Goal: Book appointment/travel/reservation

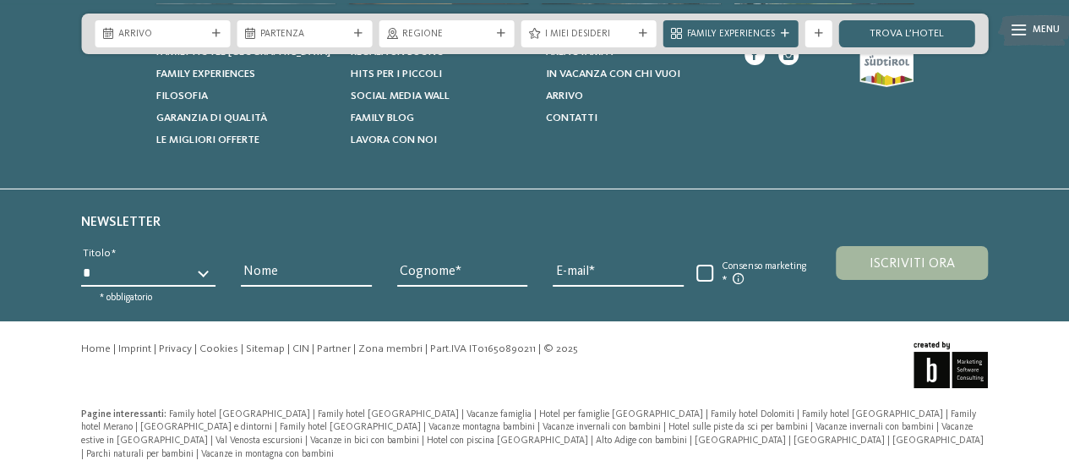
scroll to position [2410, 0]
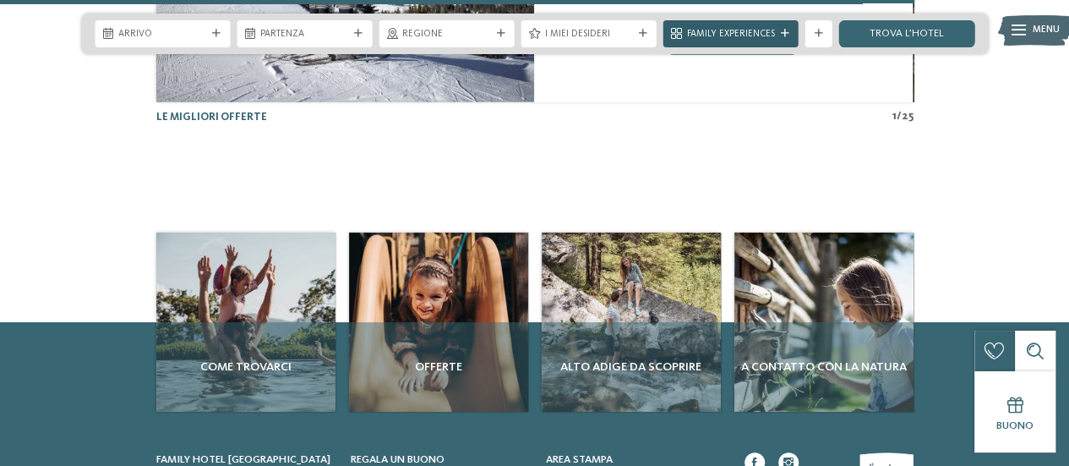
click at [788, 30] on icon at bounding box center [785, 34] width 8 height 8
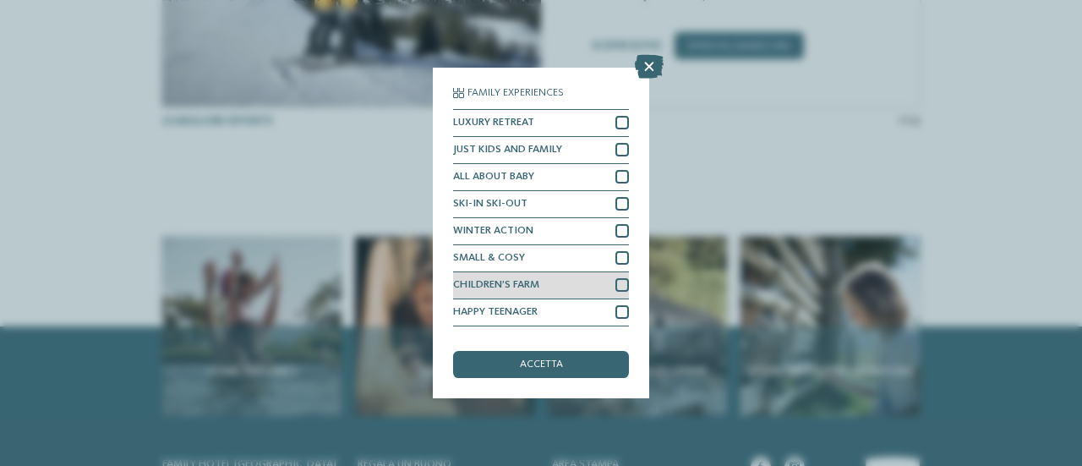
click at [615, 279] on div at bounding box center [622, 285] width 14 height 14
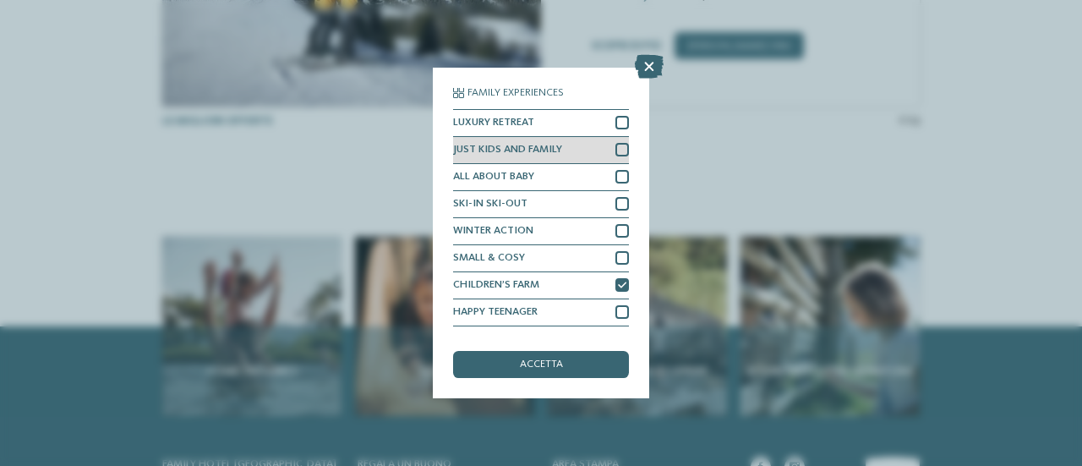
click at [616, 146] on div at bounding box center [622, 150] width 14 height 14
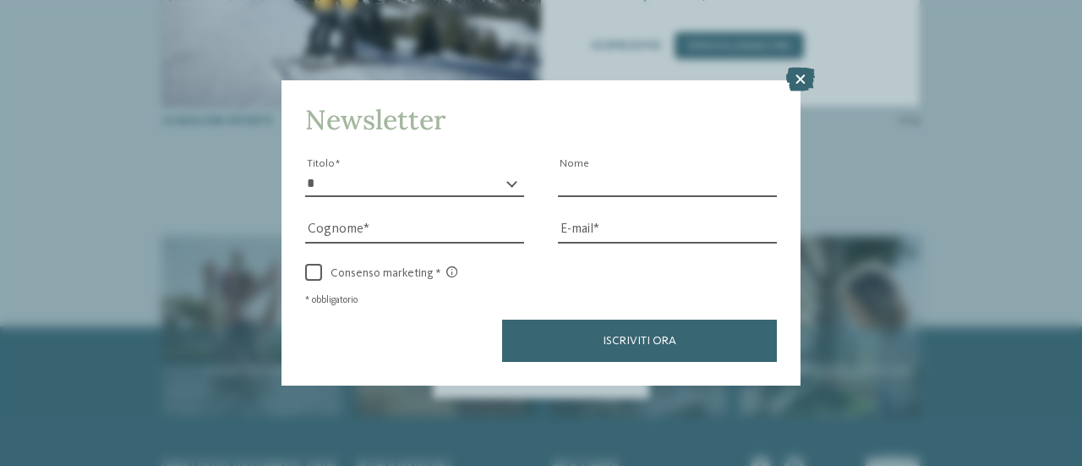
click at [615, 175] on input "Nome" at bounding box center [667, 183] width 219 height 25
click at [801, 74] on icon at bounding box center [800, 80] width 29 height 24
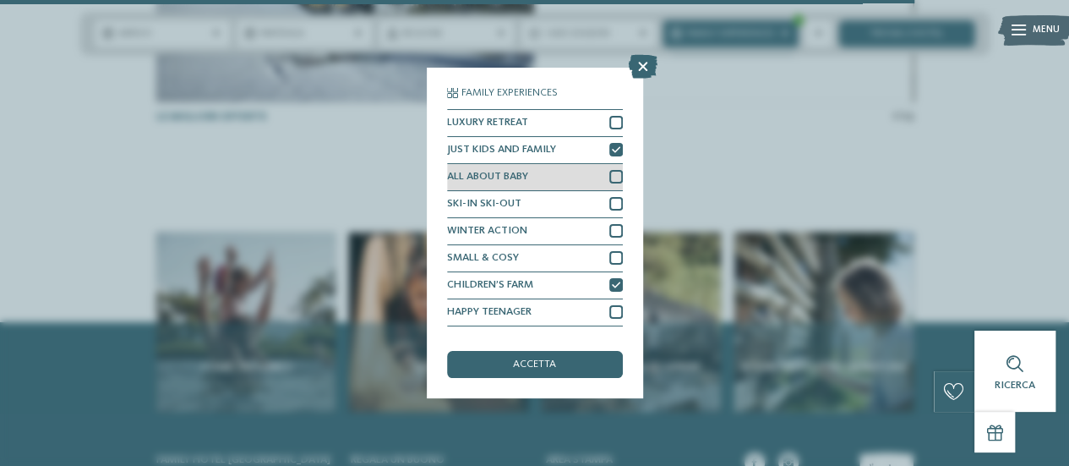
click at [607, 168] on div "ALL ABOUT BABY" at bounding box center [535, 177] width 176 height 27
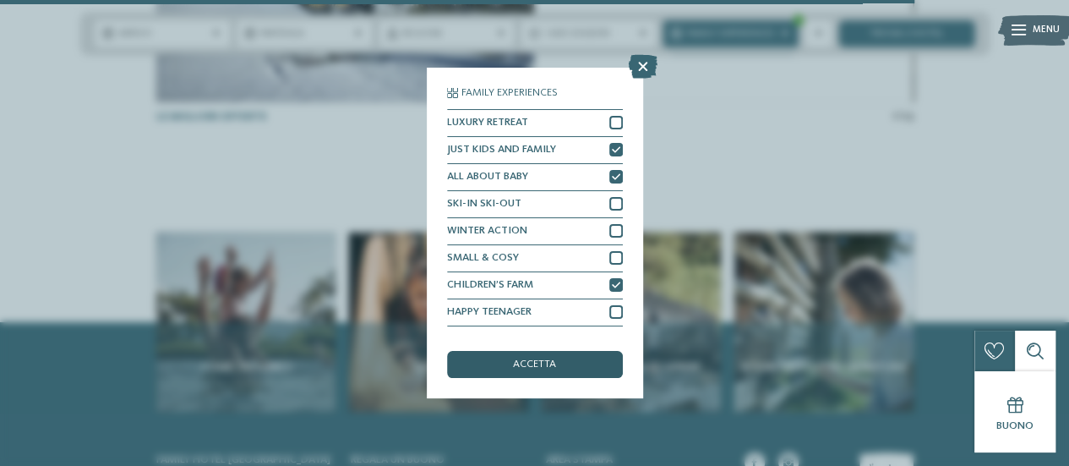
click at [541, 353] on div "accetta" at bounding box center [535, 364] width 176 height 27
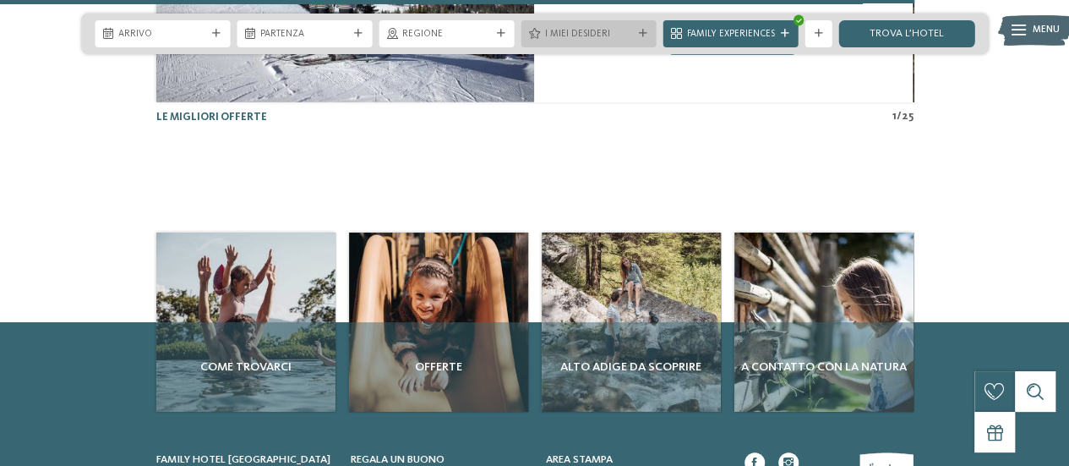
click at [647, 31] on div at bounding box center [643, 34] width 14 height 8
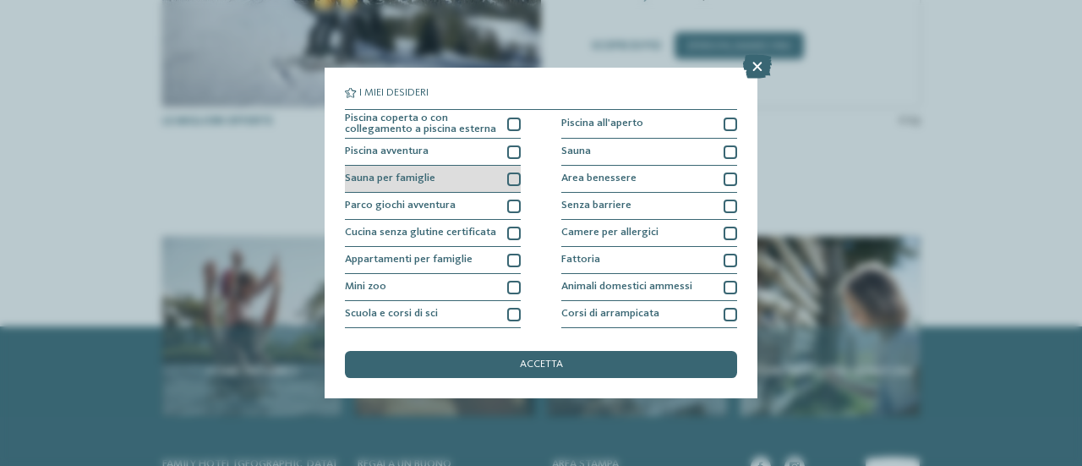
click at [514, 172] on div at bounding box center [514, 179] width 14 height 14
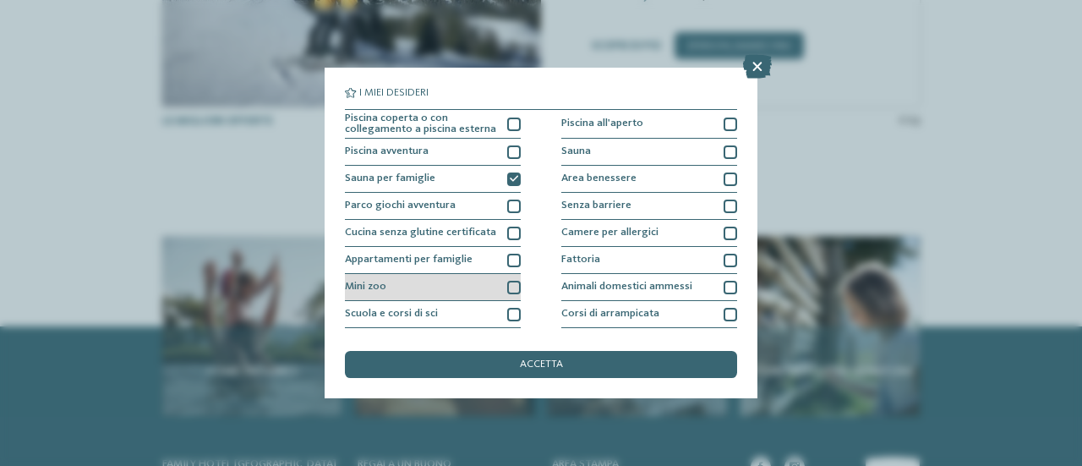
click at [507, 281] on div at bounding box center [514, 288] width 14 height 14
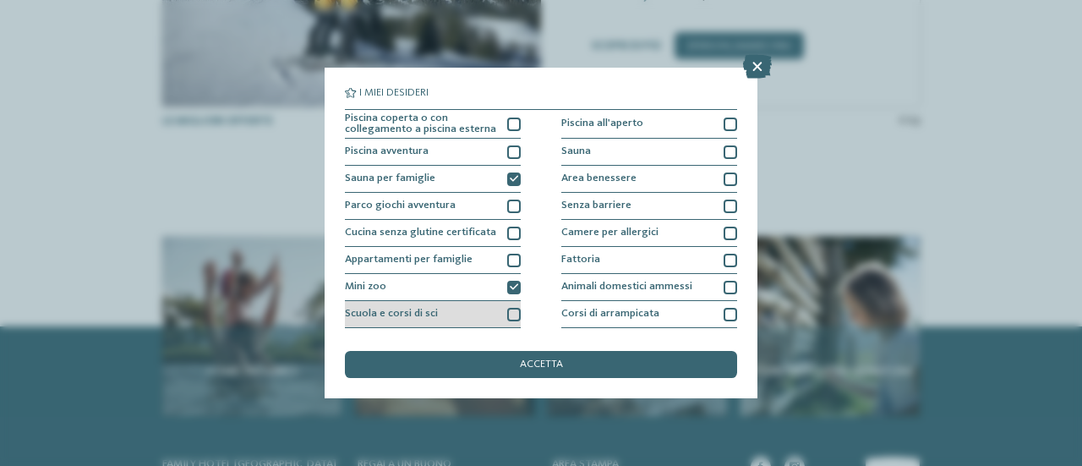
click at [509, 310] on div at bounding box center [514, 315] width 14 height 14
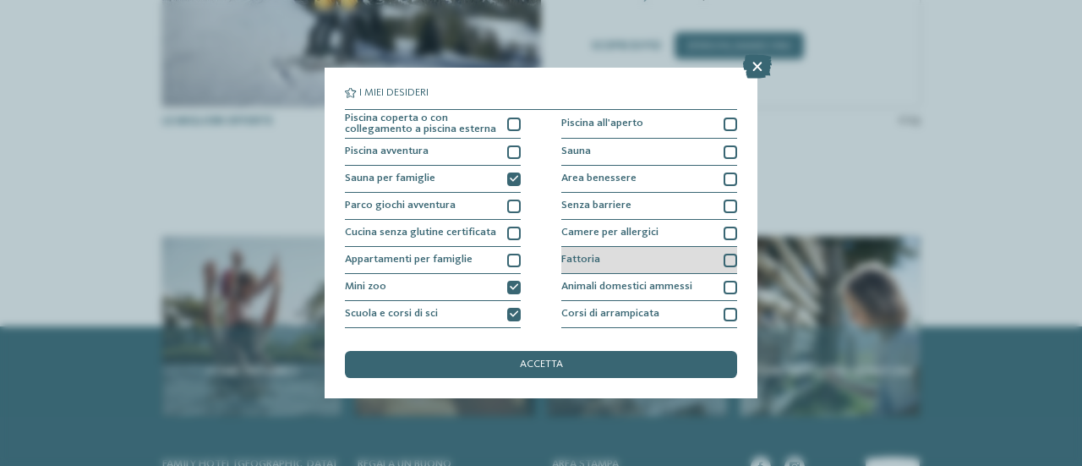
click at [724, 255] on div at bounding box center [730, 261] width 14 height 14
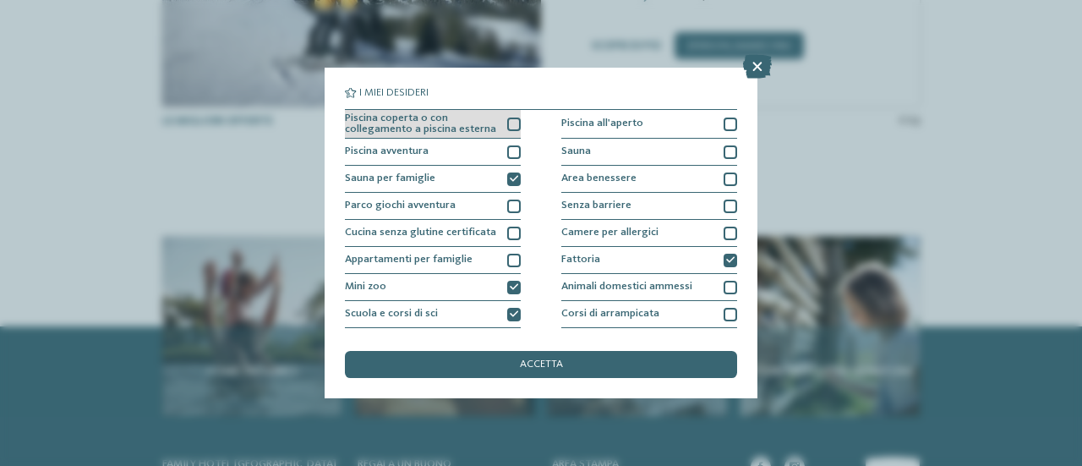
click at [513, 117] on div at bounding box center [514, 124] width 14 height 14
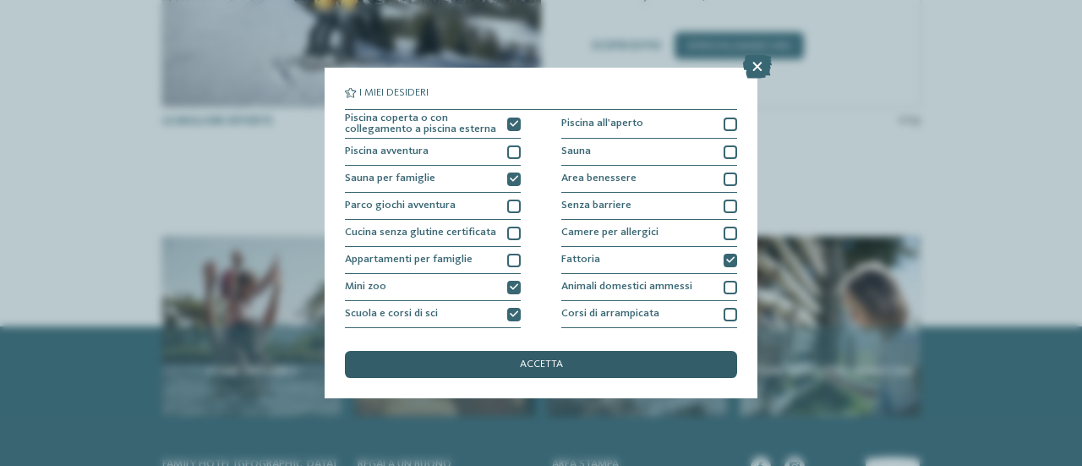
click at [511, 361] on div "accetta" at bounding box center [541, 364] width 392 height 27
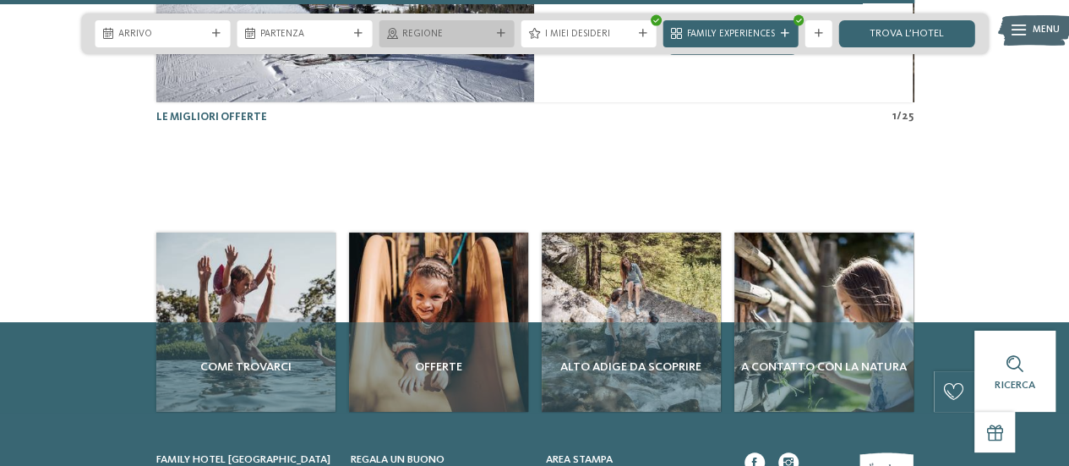
click at [502, 31] on icon at bounding box center [501, 34] width 8 height 8
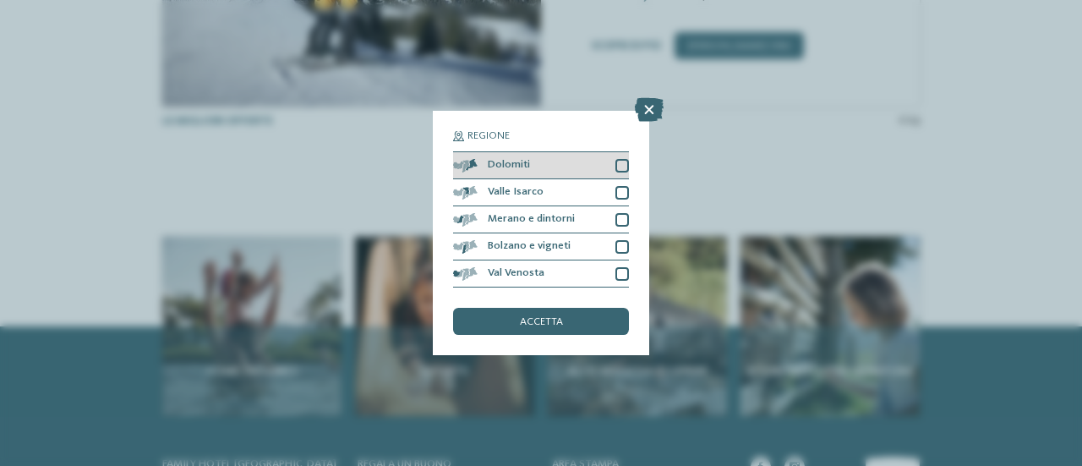
click at [625, 161] on div at bounding box center [622, 166] width 14 height 14
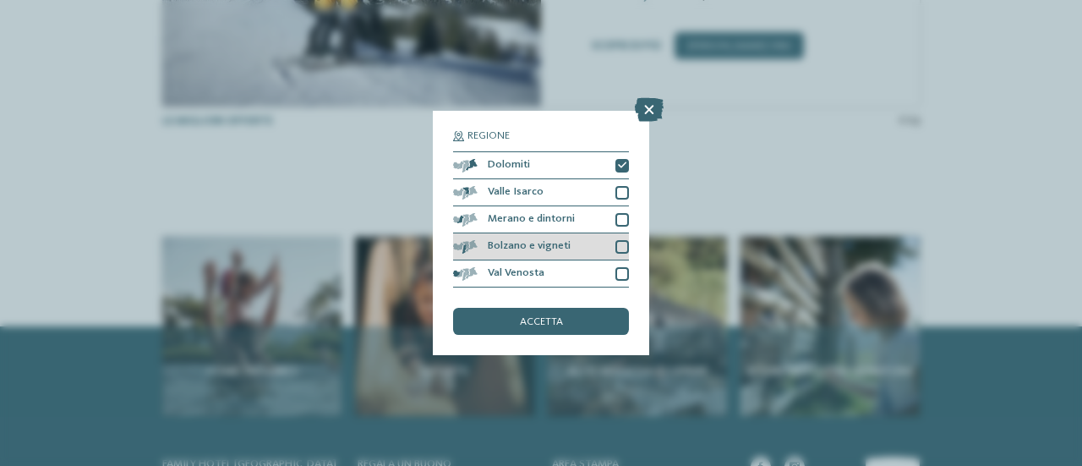
click at [623, 244] on div at bounding box center [622, 247] width 14 height 14
click at [547, 319] on span "accetta" at bounding box center [541, 322] width 43 height 11
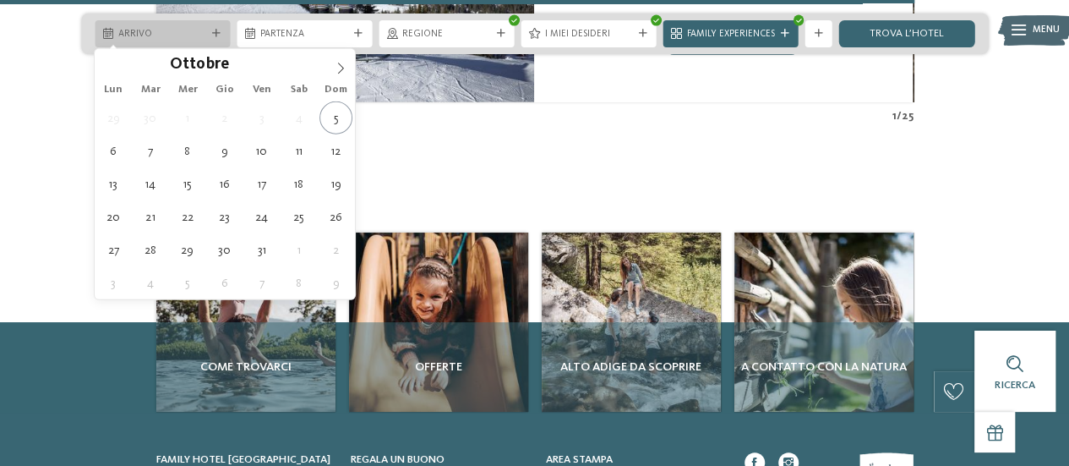
click at [217, 30] on icon at bounding box center [216, 34] width 8 height 8
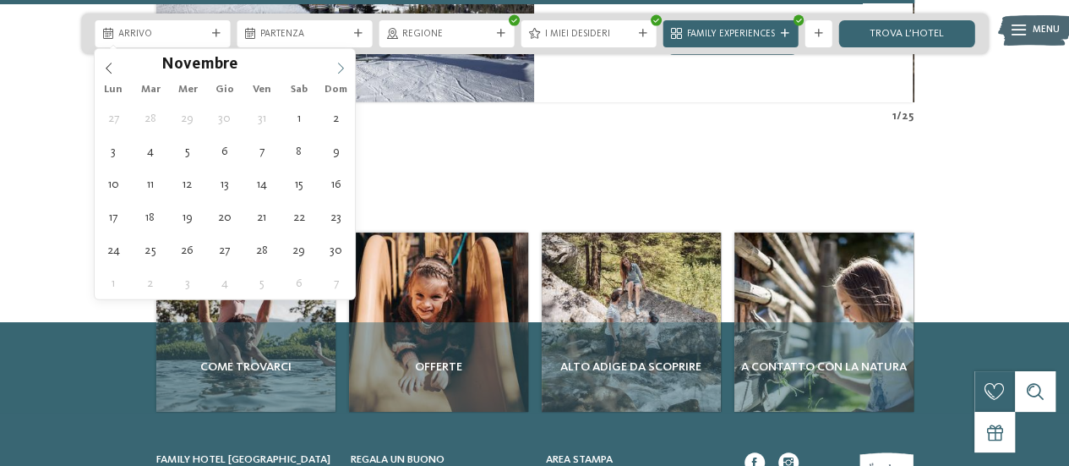
click at [341, 64] on icon at bounding box center [341, 69] width 12 height 12
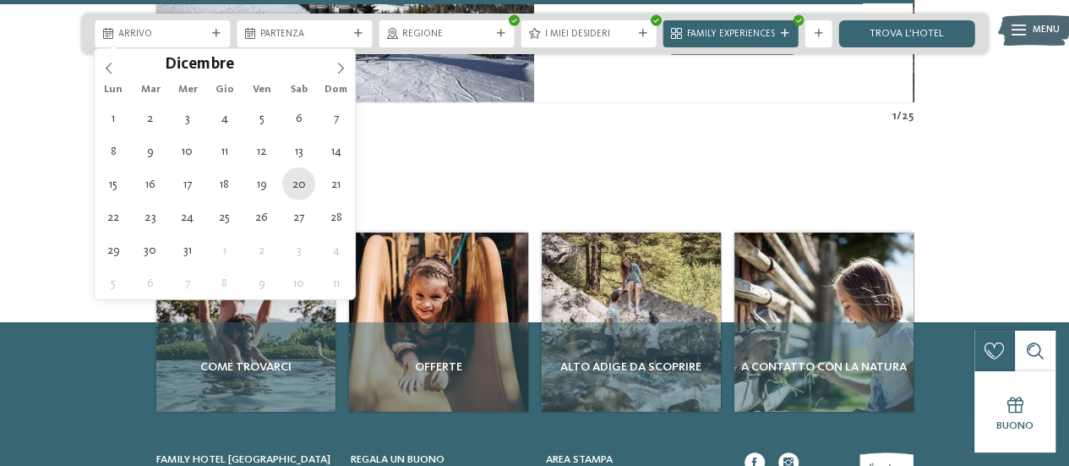
type div "20.12.2025"
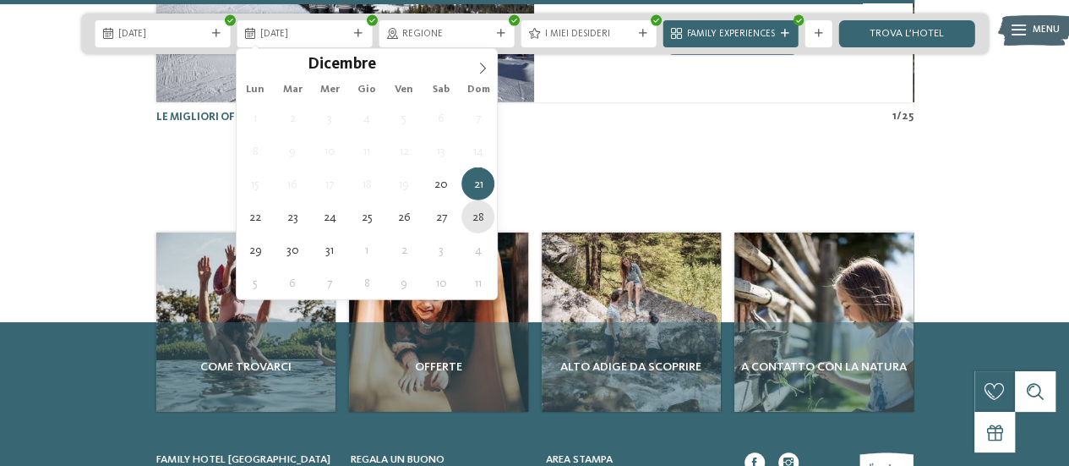
type div "28.12.2025"
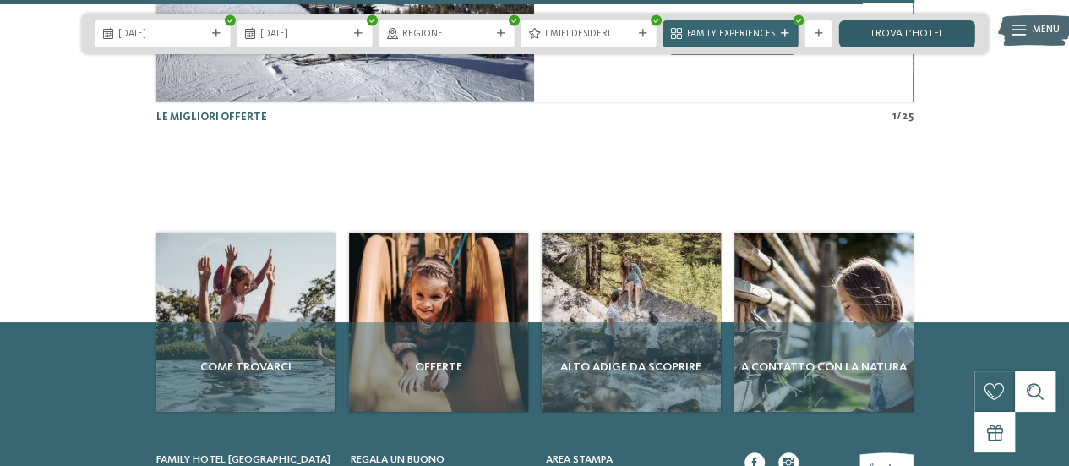
click at [899, 26] on link "trova l’hotel" at bounding box center [906, 33] width 135 height 27
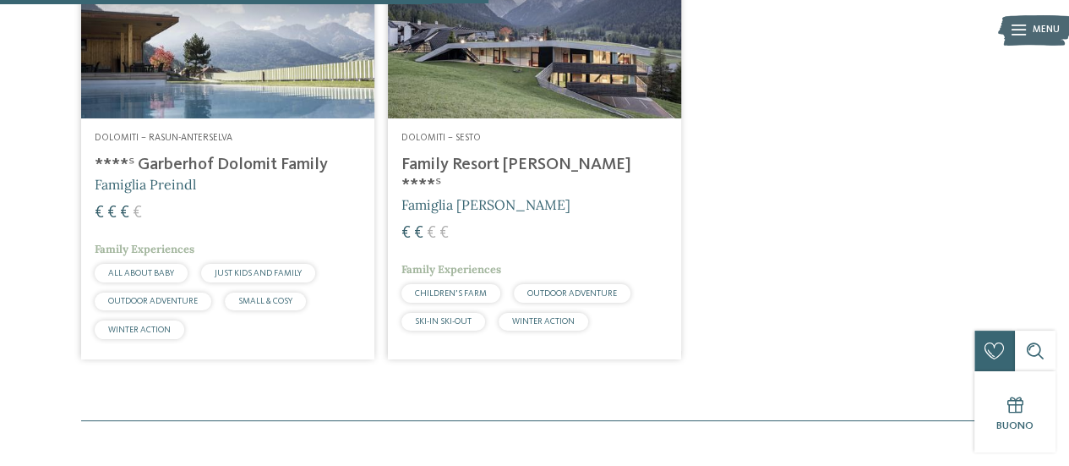
scroll to position [565, 0]
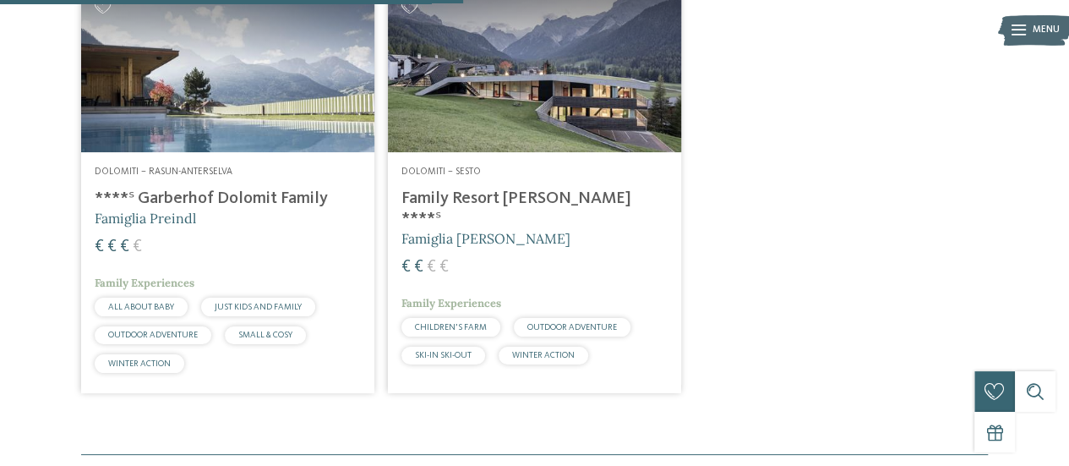
click at [448, 88] on img at bounding box center [534, 68] width 293 height 165
click at [463, 318] on div "CHILDREN’S FARM" at bounding box center [450, 327] width 99 height 19
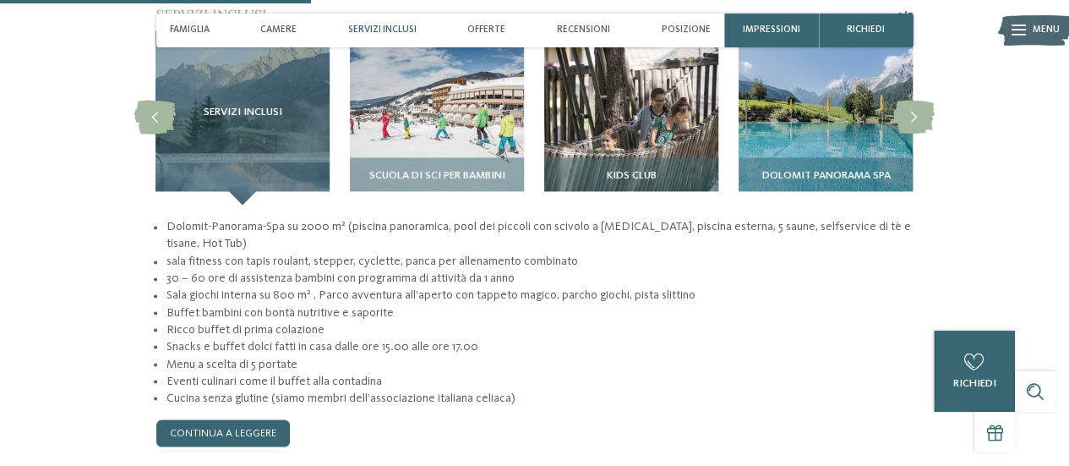
scroll to position [1261, 0]
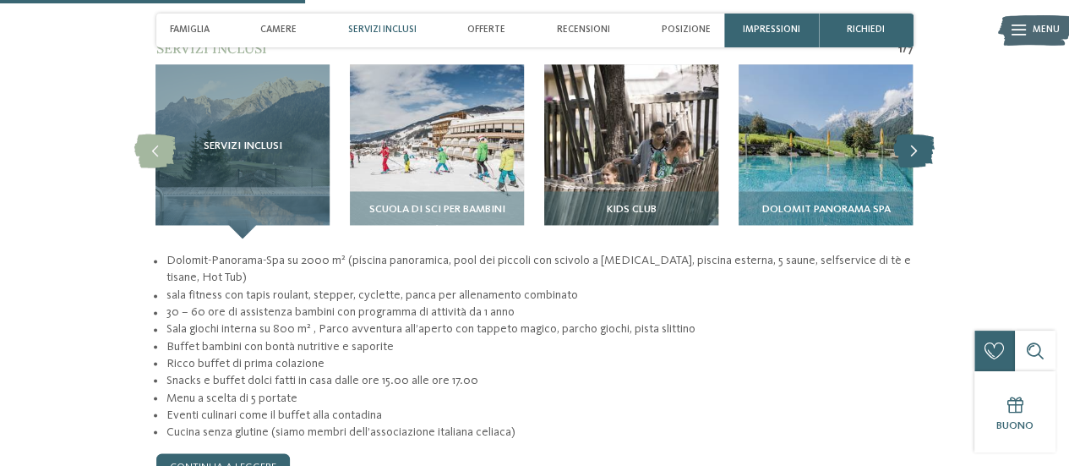
click at [909, 134] on icon at bounding box center [913, 151] width 41 height 34
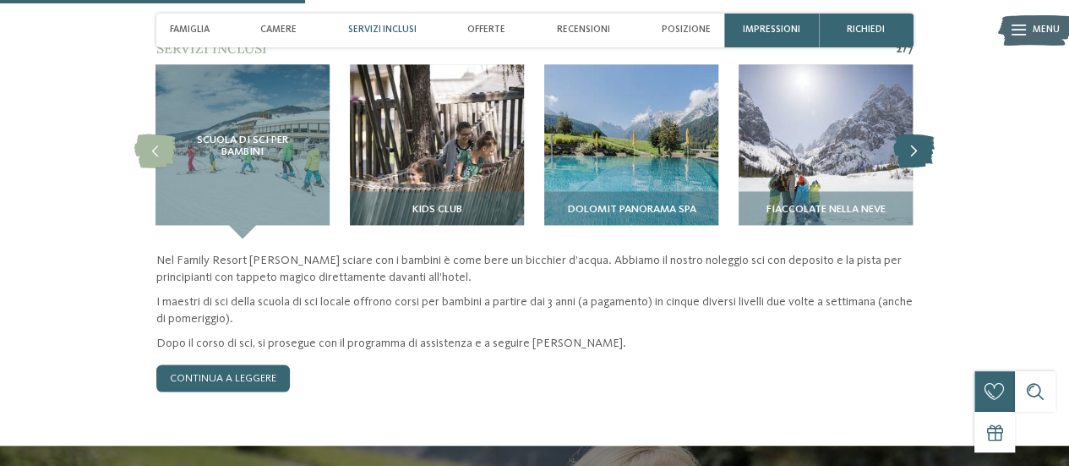
click at [909, 134] on icon at bounding box center [913, 151] width 41 height 34
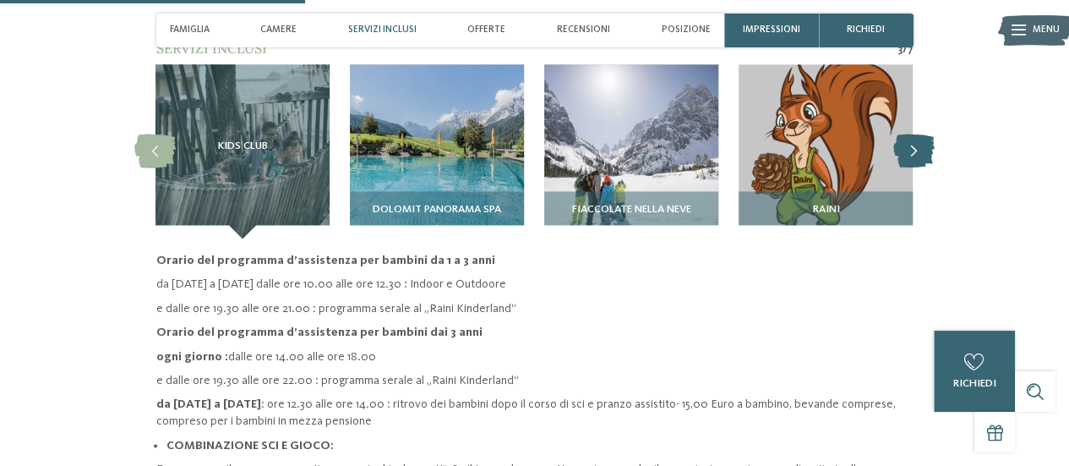
click at [909, 134] on icon at bounding box center [913, 151] width 41 height 34
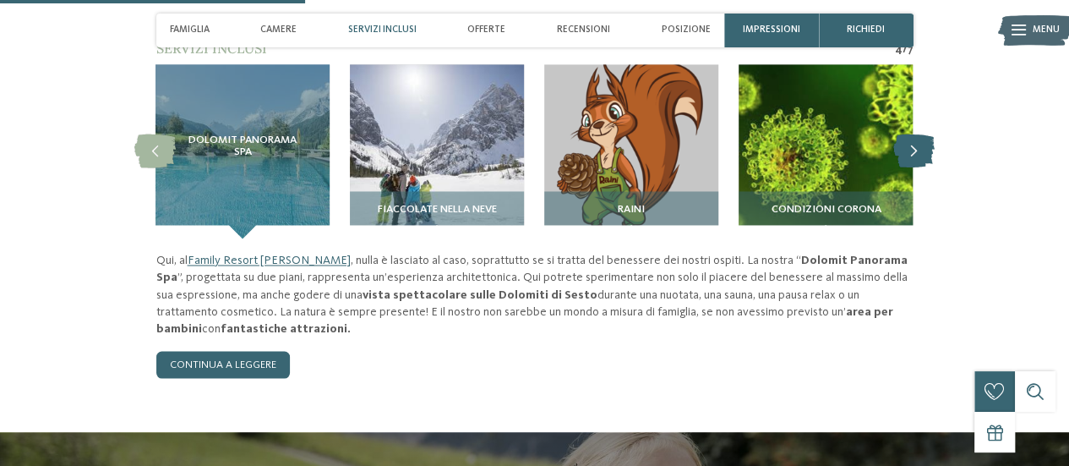
click at [909, 134] on icon at bounding box center [913, 151] width 41 height 34
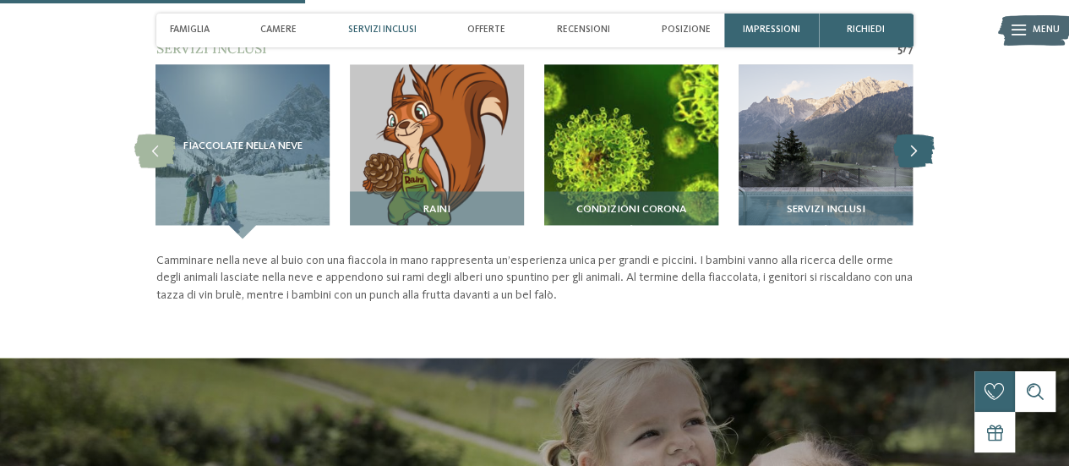
click at [909, 134] on icon at bounding box center [913, 151] width 41 height 34
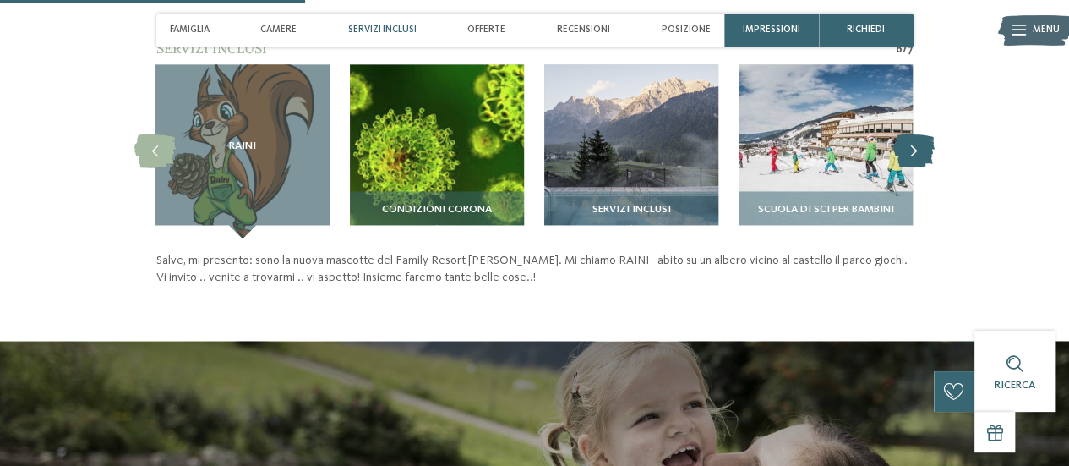
click at [909, 134] on icon at bounding box center [913, 151] width 41 height 34
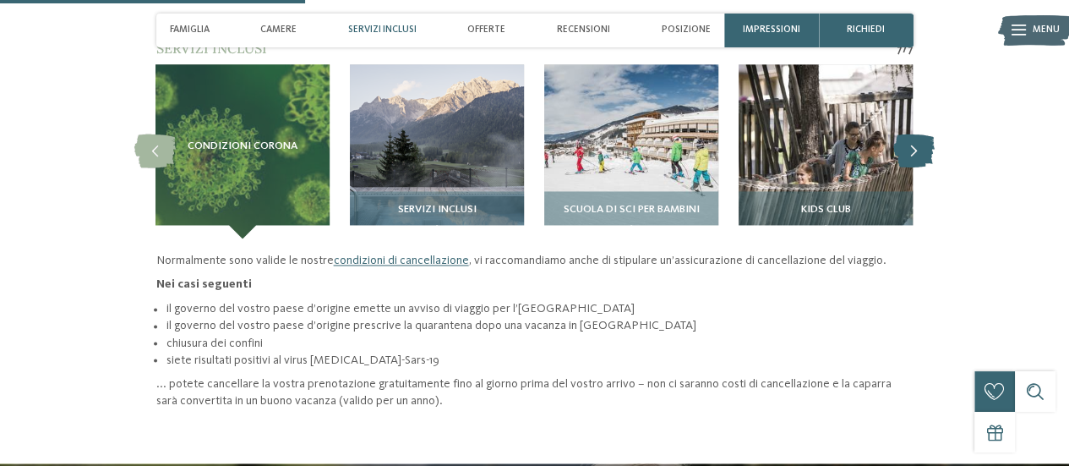
click at [909, 134] on icon at bounding box center [913, 151] width 41 height 34
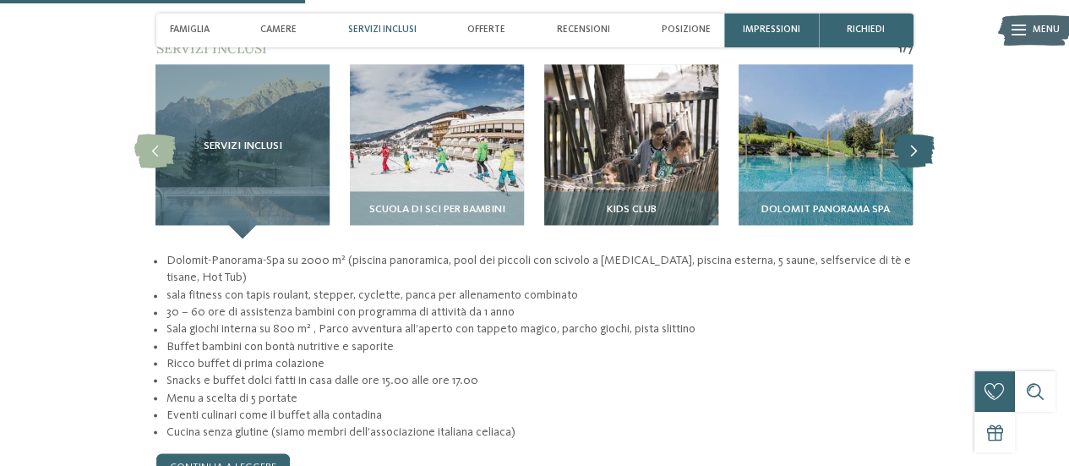
click at [909, 134] on icon at bounding box center [913, 151] width 41 height 34
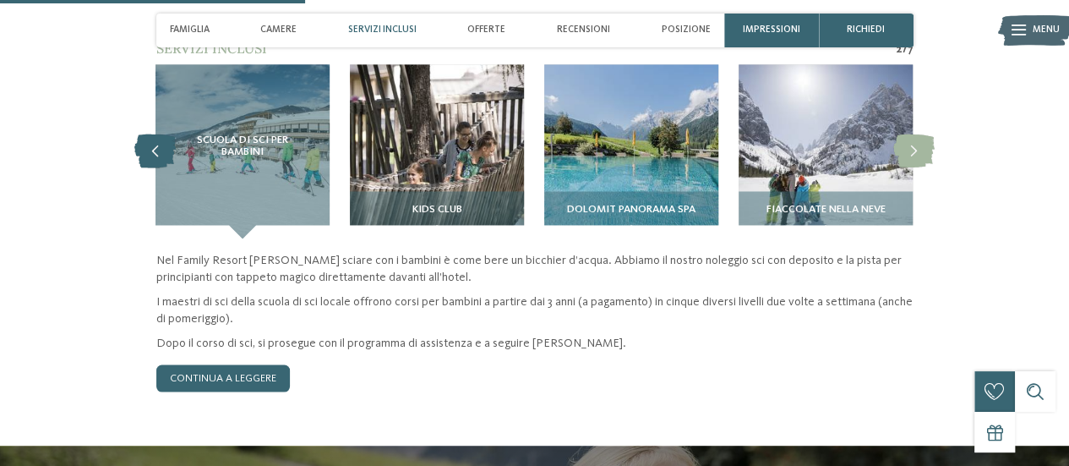
click at [156, 134] on icon at bounding box center [154, 151] width 41 height 34
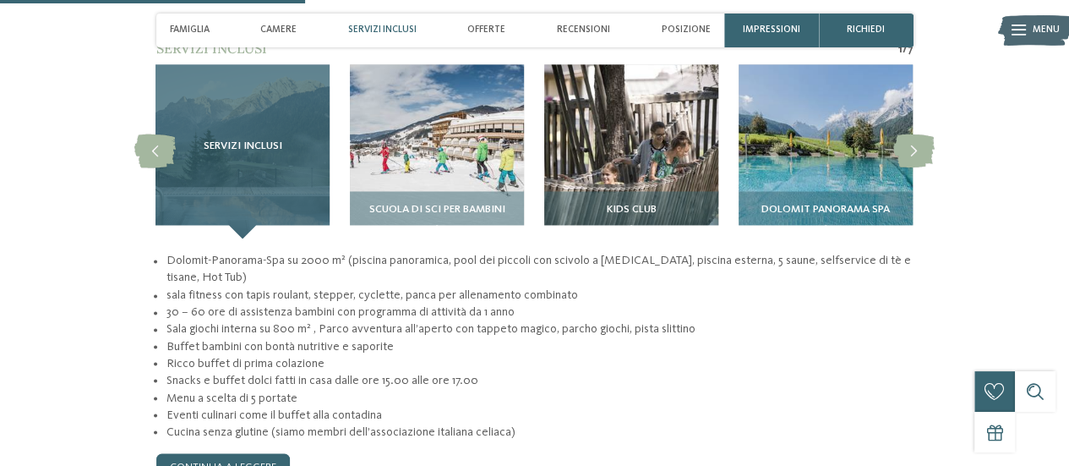
click at [265, 107] on div "Servizi inclusi" at bounding box center [243, 151] width 174 height 174
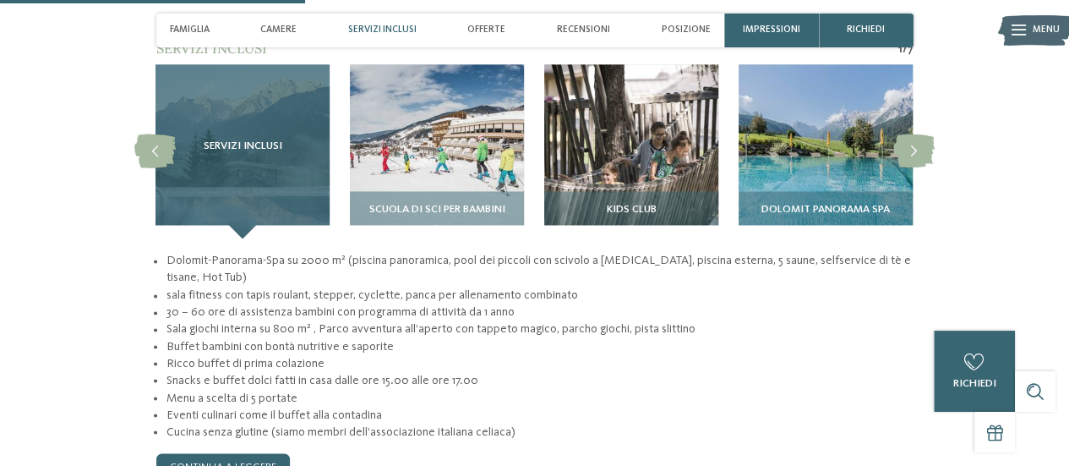
click at [250, 143] on div "Servizi inclusi" at bounding box center [243, 151] width 174 height 174
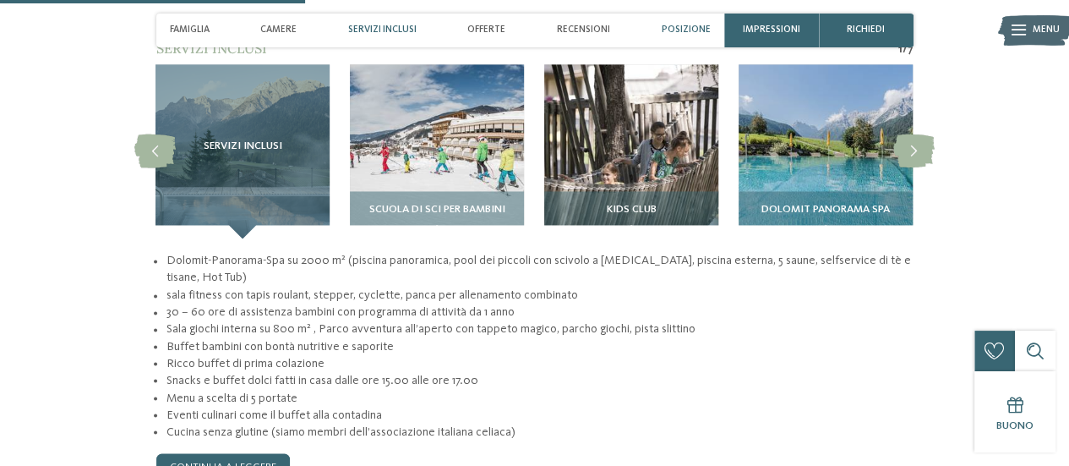
click at [685, 26] on span "Posizione" at bounding box center [685, 30] width 49 height 11
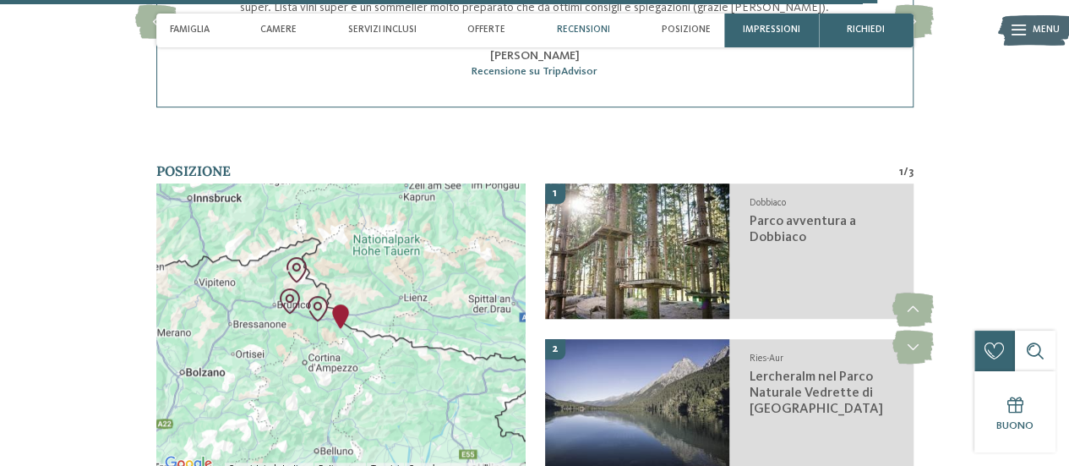
scroll to position [3634, 0]
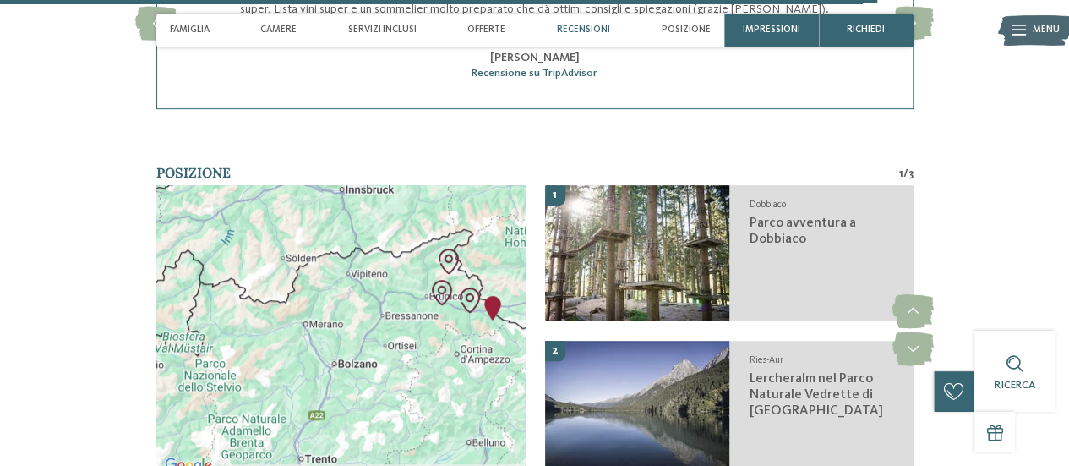
drag, startPoint x: 226, startPoint y: 292, endPoint x: 381, endPoint y: 281, distance: 155.8
click at [381, 281] on div at bounding box center [340, 330] width 368 height 291
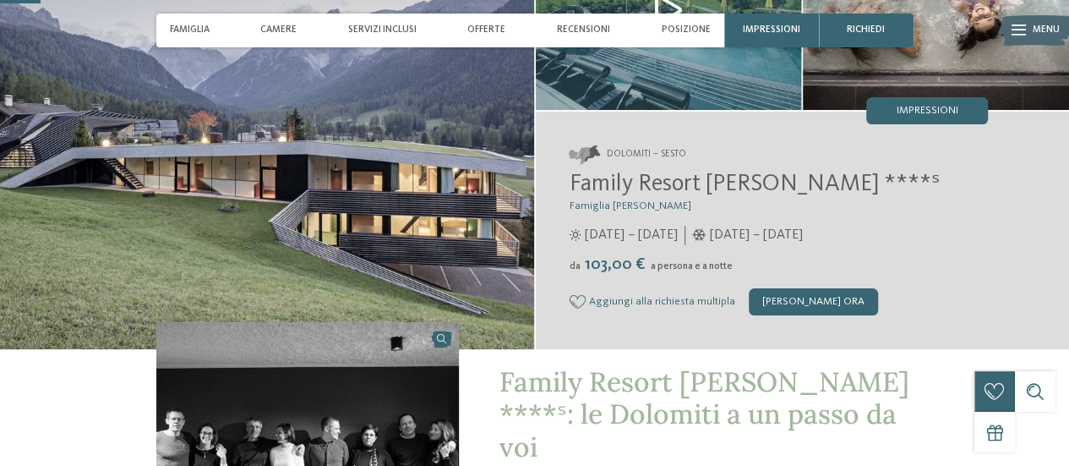
scroll to position [169, 0]
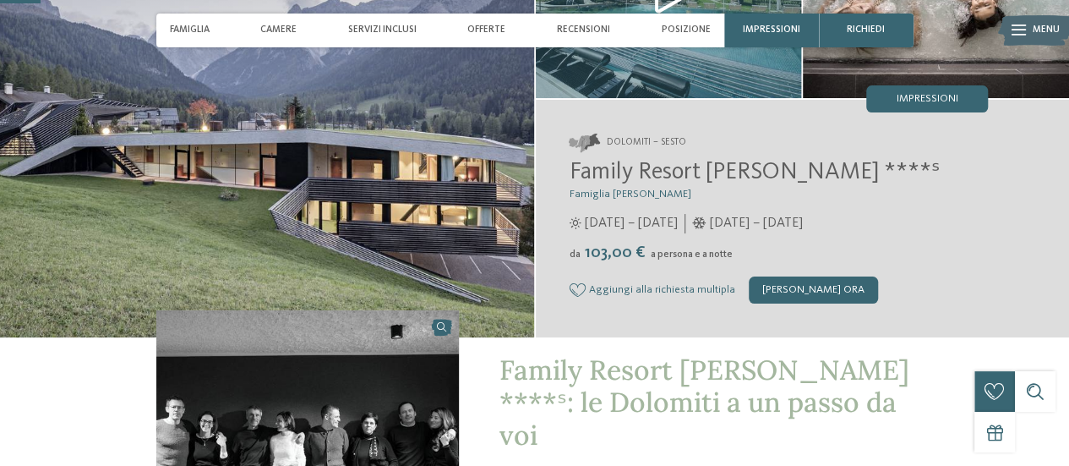
click at [774, 221] on span "04/12/2025 – 07/04/2026" at bounding box center [756, 223] width 93 height 19
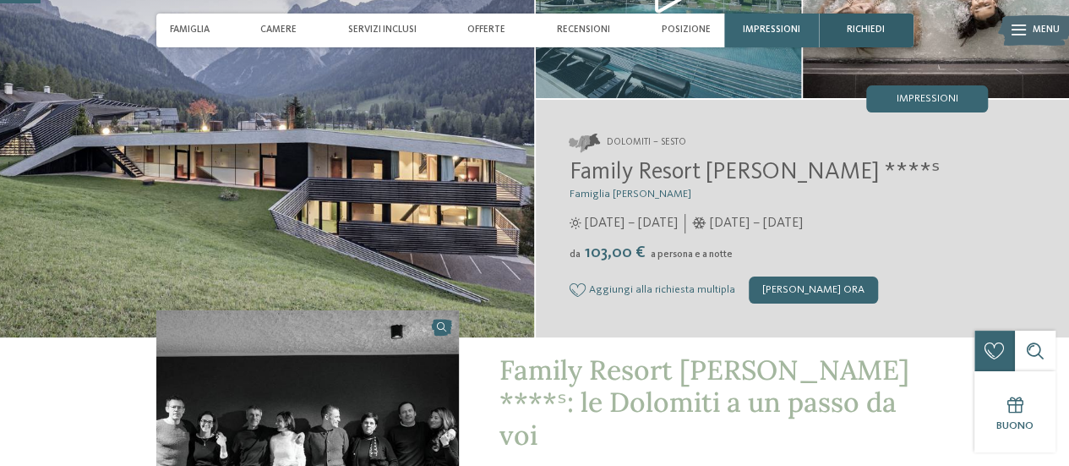
click at [862, 30] on span "richiedi" at bounding box center [866, 30] width 38 height 11
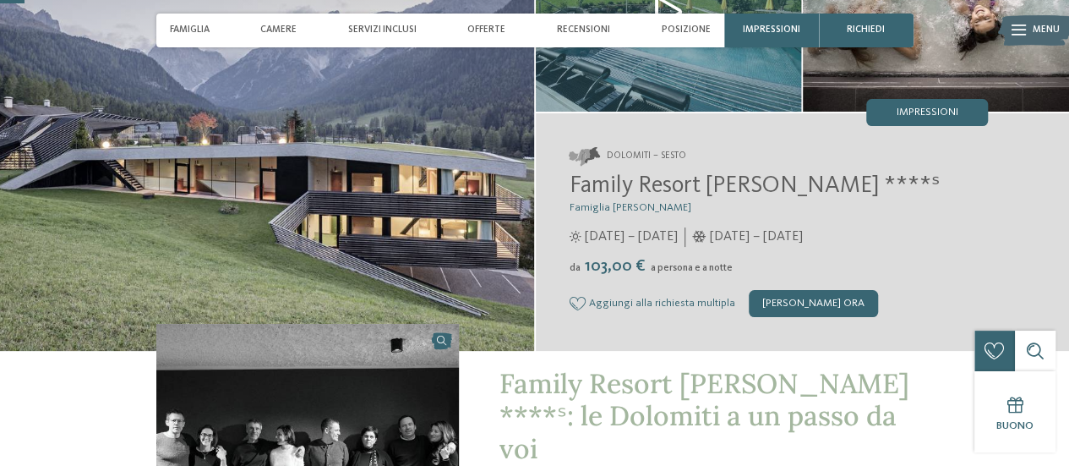
scroll to position [0, 0]
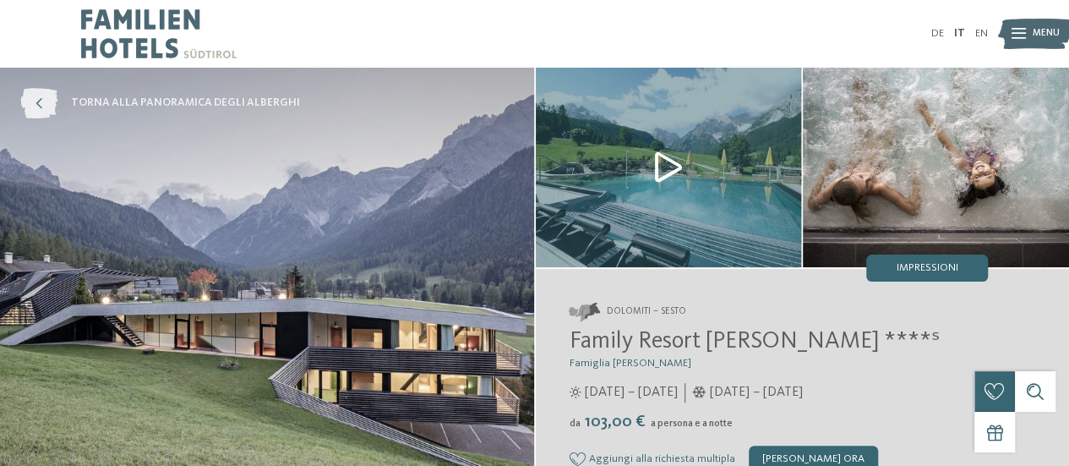
click at [49, 95] on icon at bounding box center [38, 103] width 37 height 30
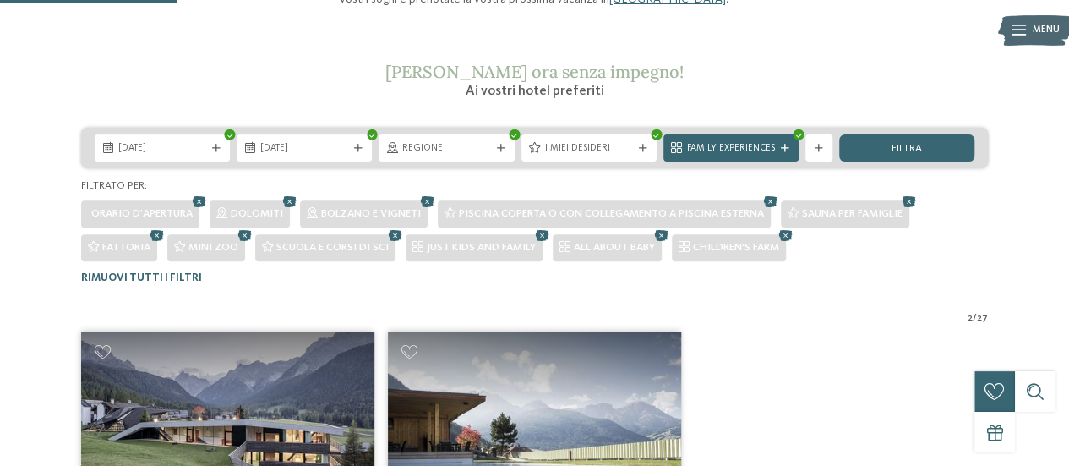
scroll to position [215, 0]
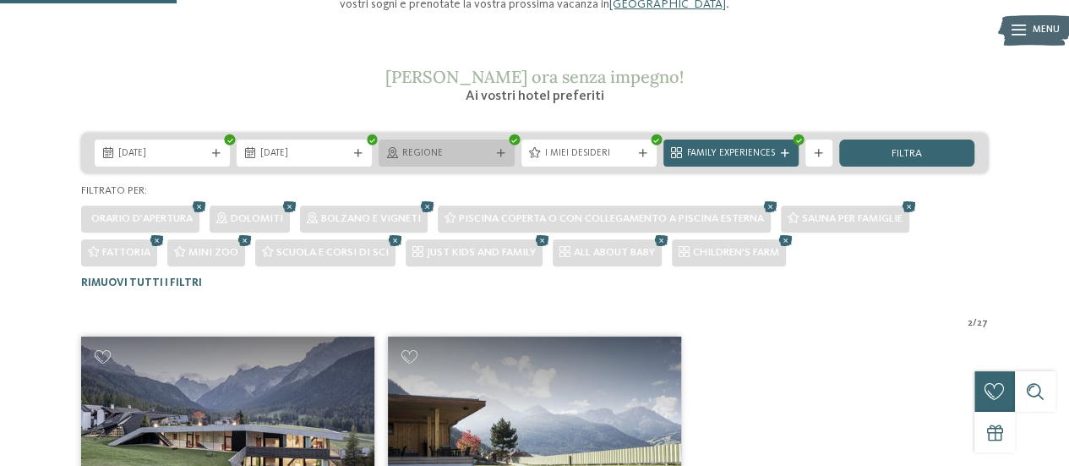
click at [494, 155] on div at bounding box center [501, 154] width 14 height 8
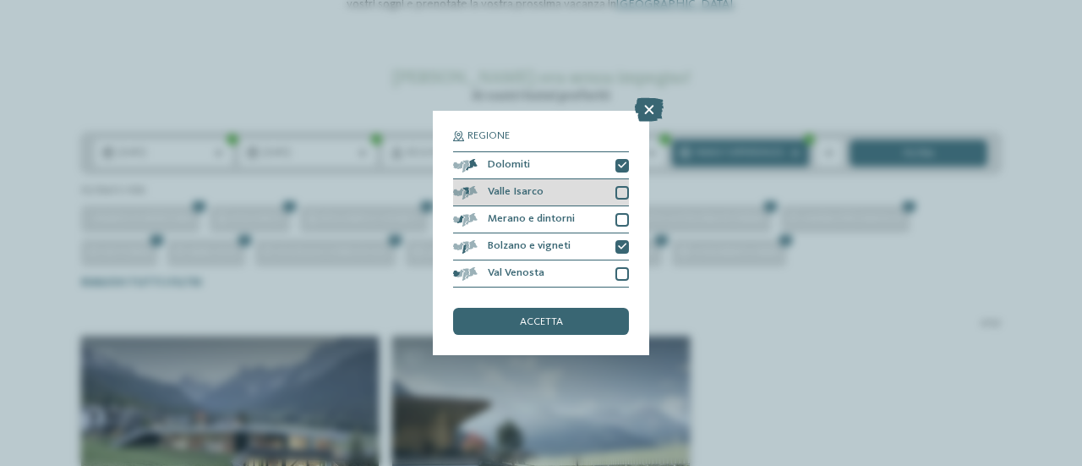
click at [621, 185] on div "Valle Isarco" at bounding box center [541, 192] width 176 height 27
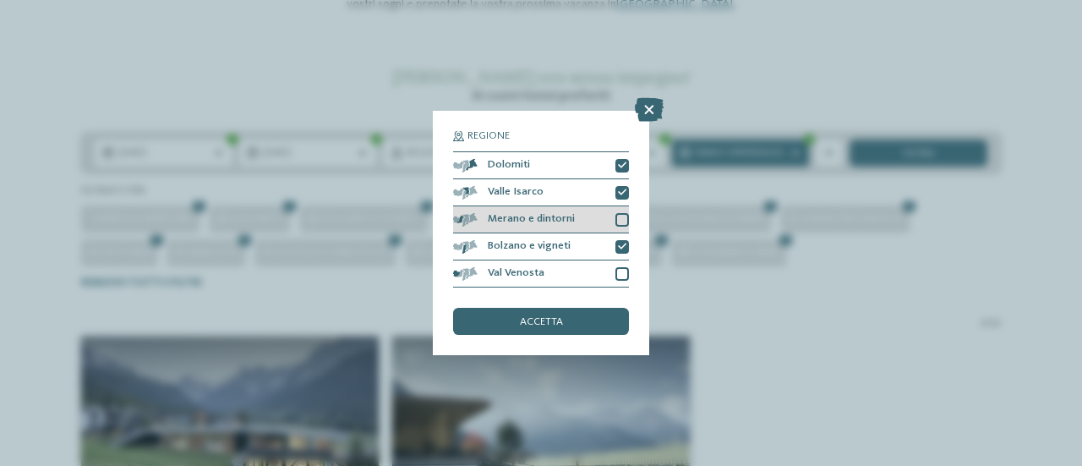
click at [622, 216] on div at bounding box center [622, 220] width 14 height 14
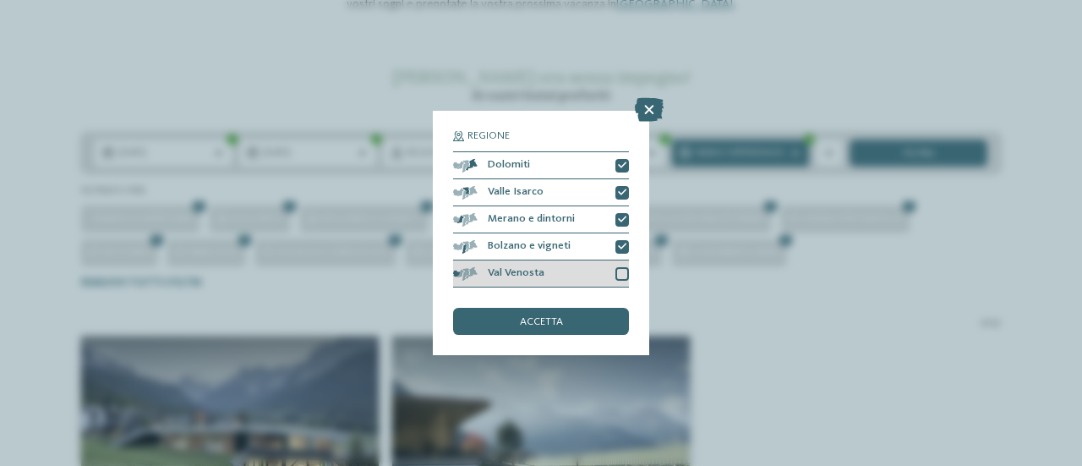
click at [622, 270] on div at bounding box center [622, 274] width 14 height 14
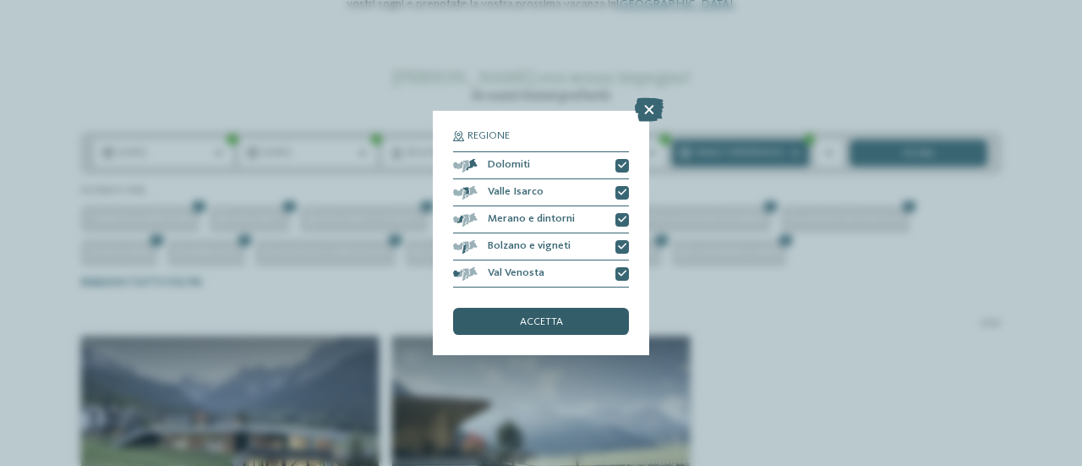
click at [560, 314] on div "accetta" at bounding box center [541, 321] width 176 height 27
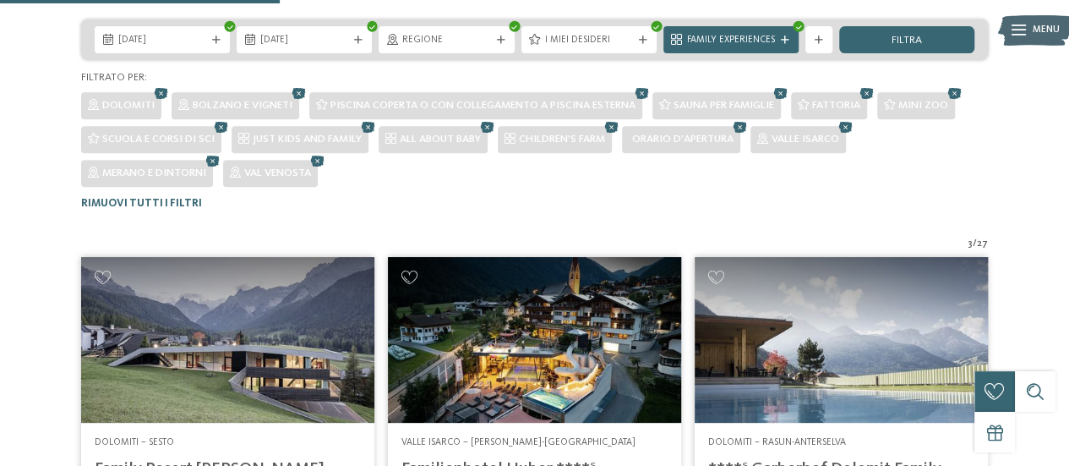
scroll to position [305, 0]
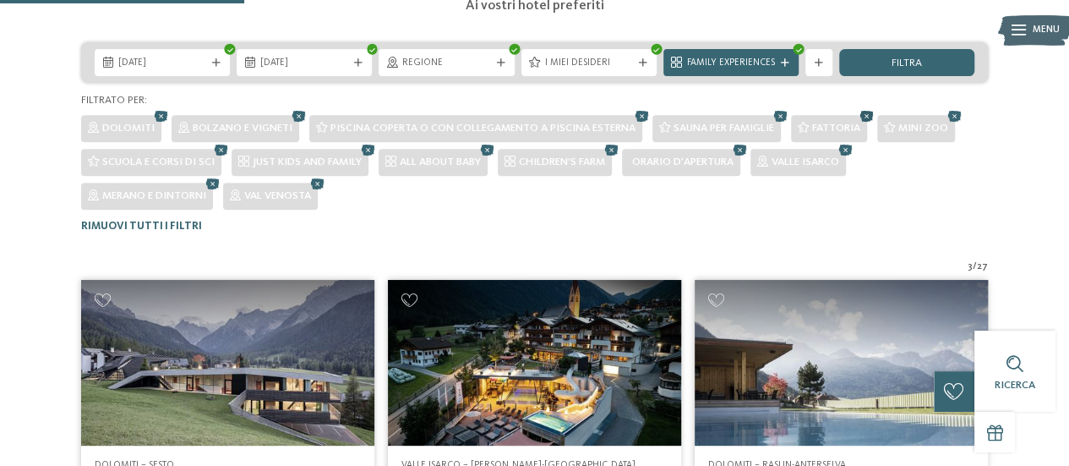
click at [867, 117] on icon at bounding box center [867, 117] width 20 height 18
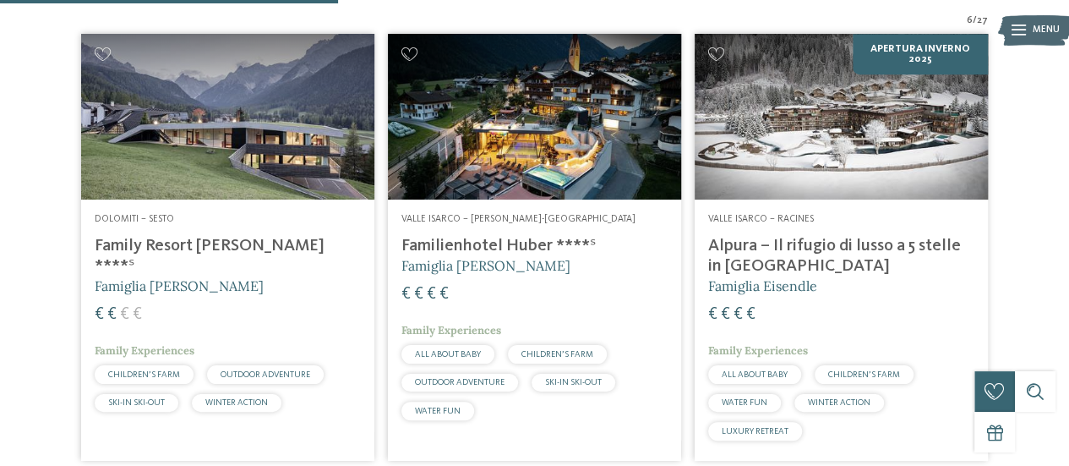
scroll to position [531, 0]
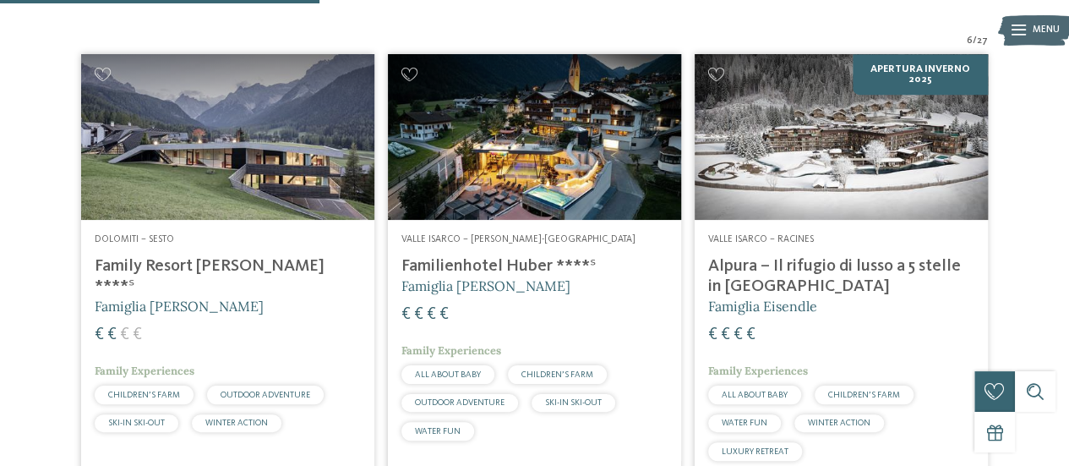
click at [753, 281] on h4 "Alpura – Il rifugio di lusso a 5 stelle in [GEOGRAPHIC_DATA]" at bounding box center [841, 276] width 266 height 41
click at [494, 267] on h4 "Familienhotel Huber ****ˢ" at bounding box center [534, 266] width 266 height 20
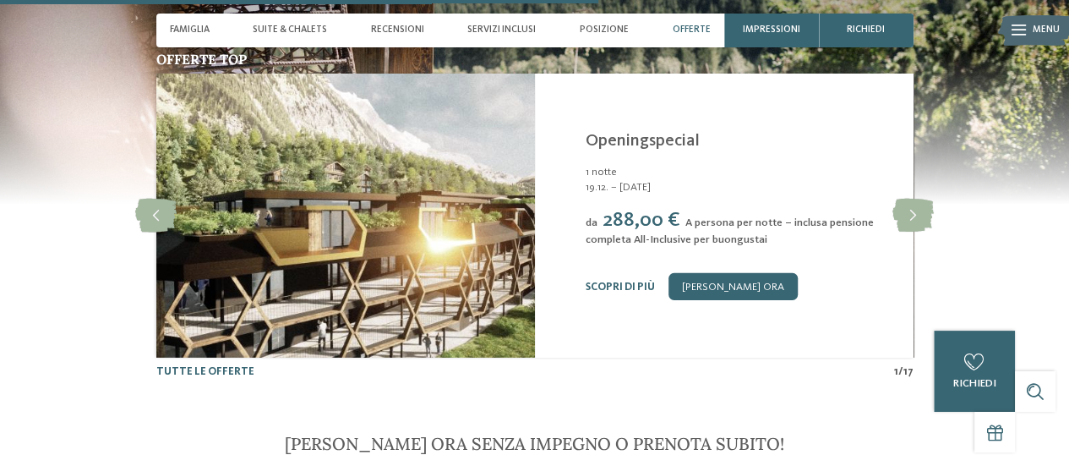
scroll to position [2512, 0]
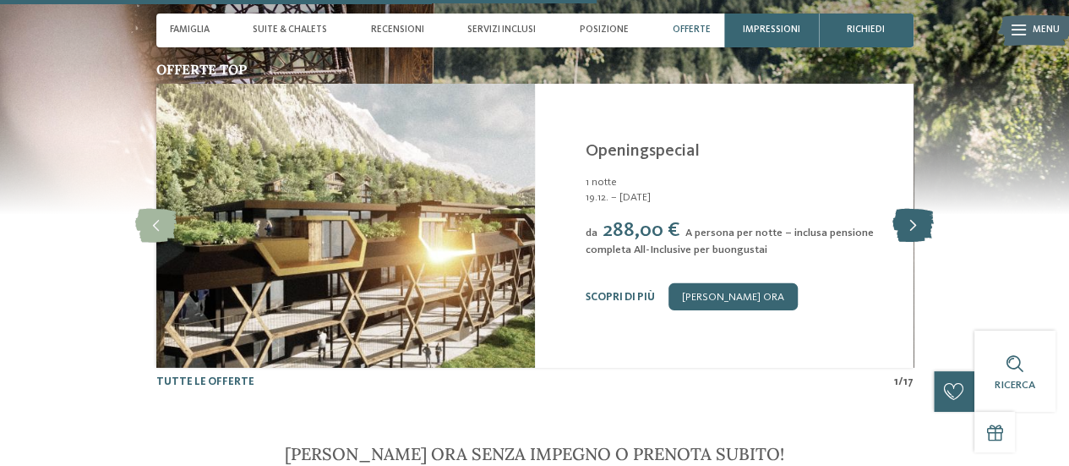
click at [915, 221] on icon at bounding box center [913, 226] width 41 height 34
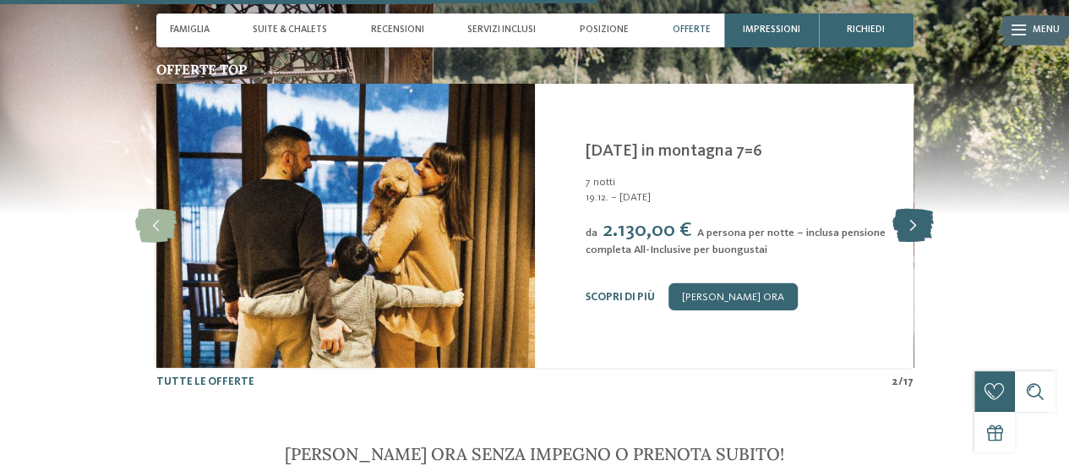
click at [915, 221] on icon at bounding box center [913, 226] width 41 height 34
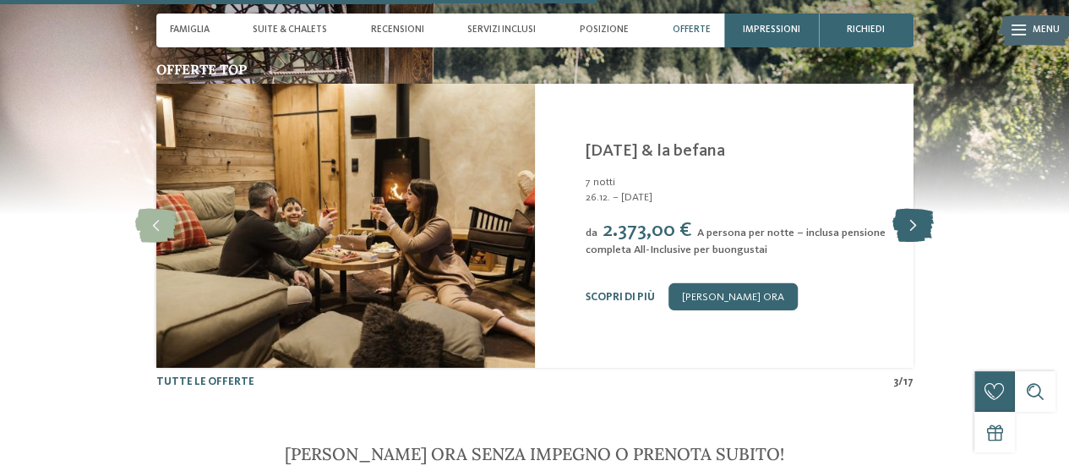
click at [915, 221] on icon at bounding box center [913, 226] width 41 height 34
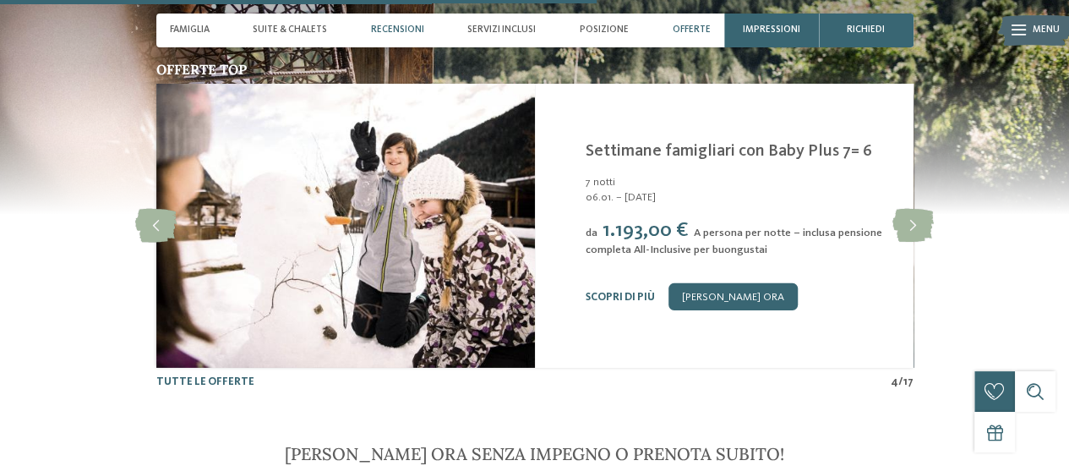
click at [396, 26] on span "Recensioni" at bounding box center [397, 30] width 53 height 11
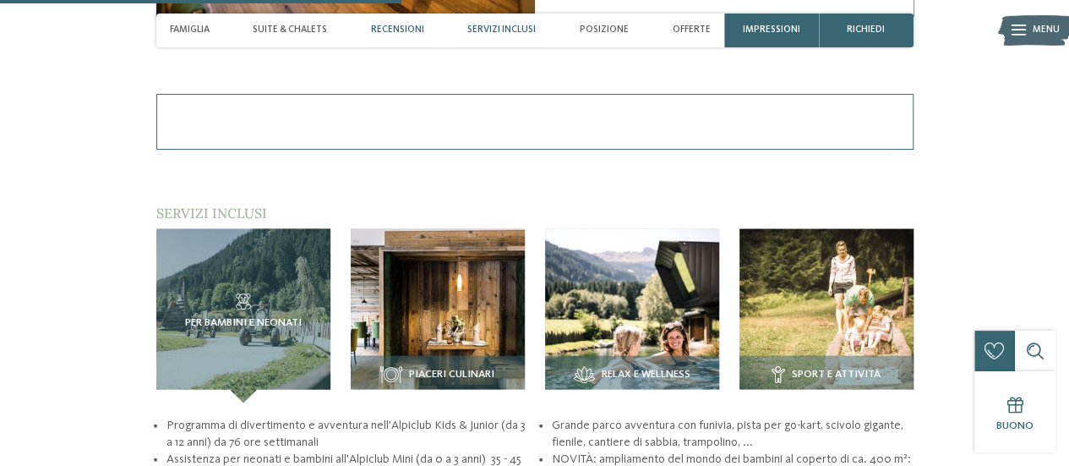
click at [508, 25] on span "Servizi inclusi" at bounding box center [501, 30] width 68 height 11
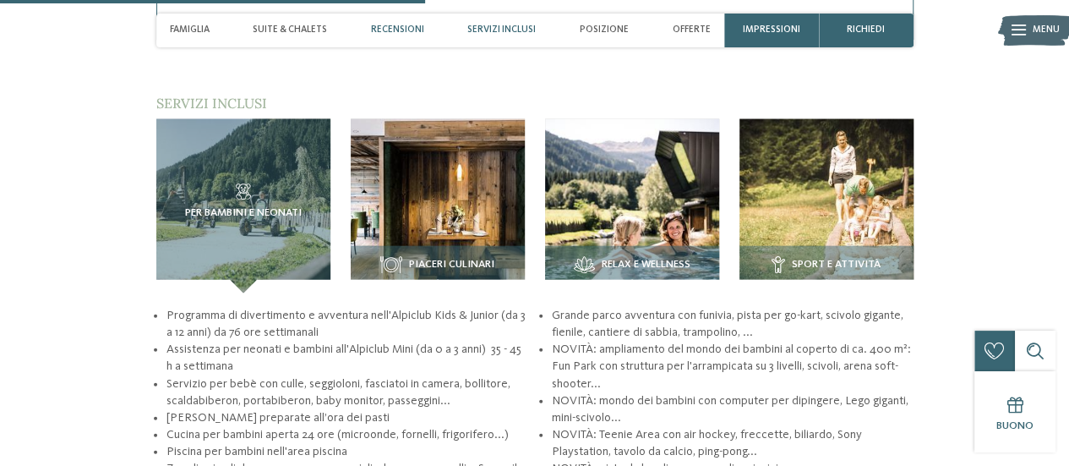
scroll to position [1800, 0]
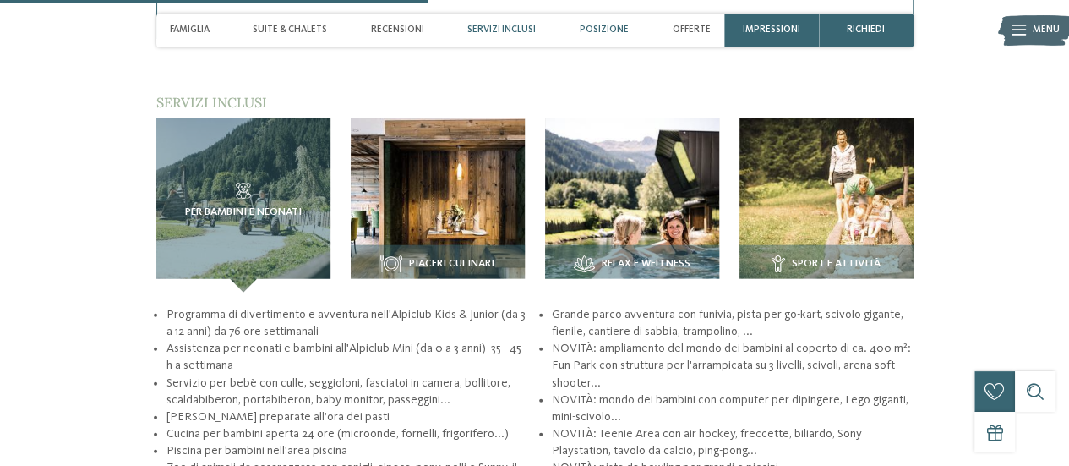
click at [611, 30] on span "Posizione" at bounding box center [604, 30] width 49 height 11
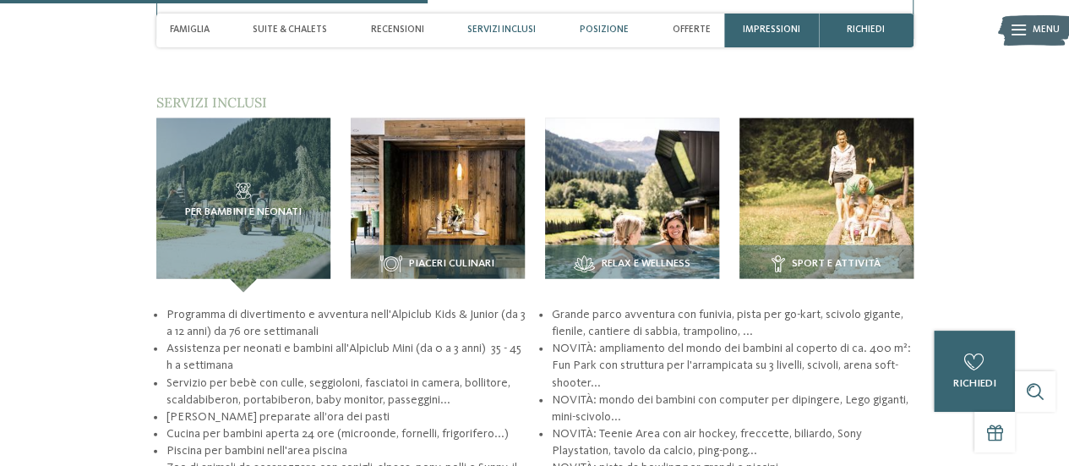
click at [603, 26] on span "Posizione" at bounding box center [604, 30] width 49 height 11
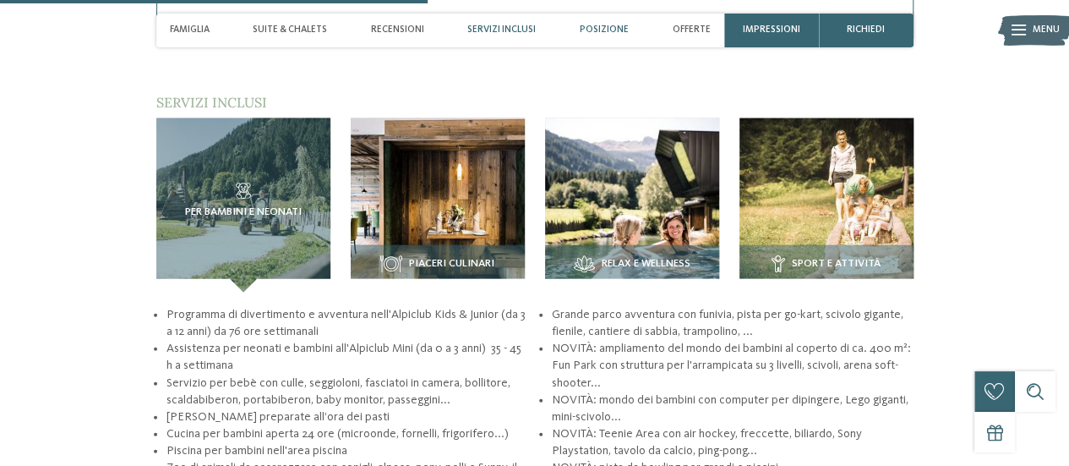
click at [603, 22] on div "Posizione" at bounding box center [604, 31] width 63 height 34
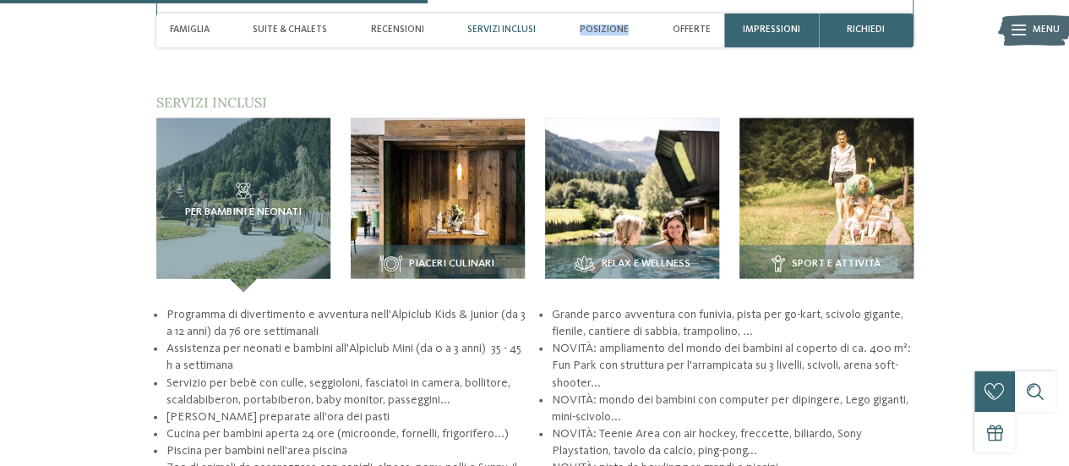
click at [603, 22] on div "Posizione" at bounding box center [604, 31] width 63 height 34
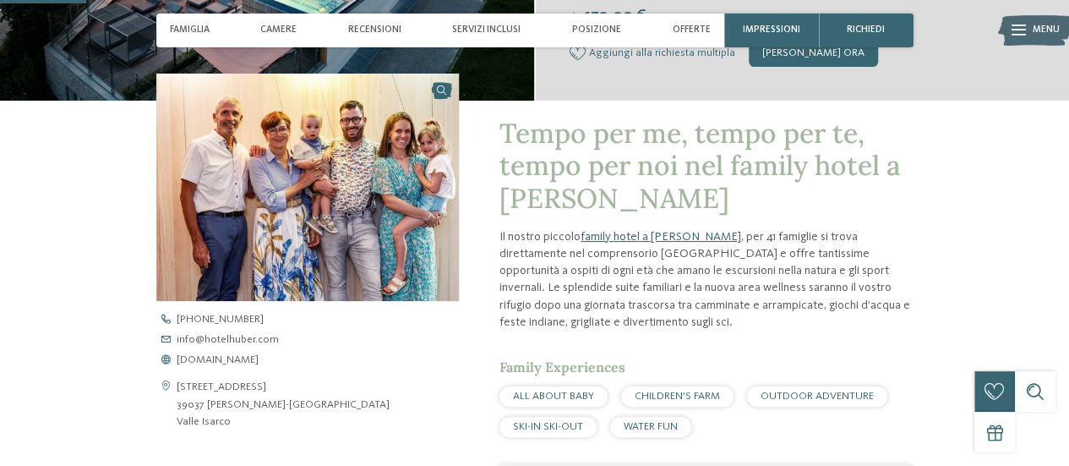
scroll to position [439, 0]
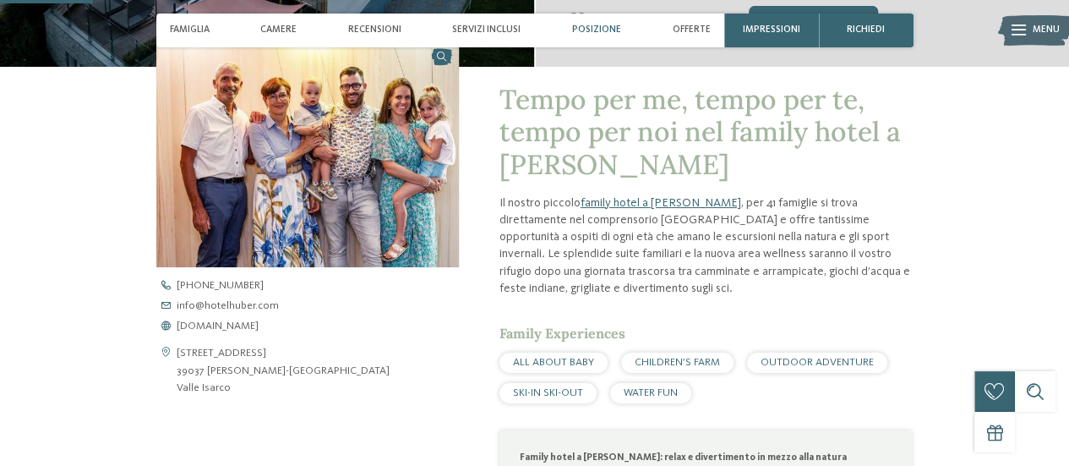
click at [588, 30] on span "Posizione" at bounding box center [596, 30] width 49 height 11
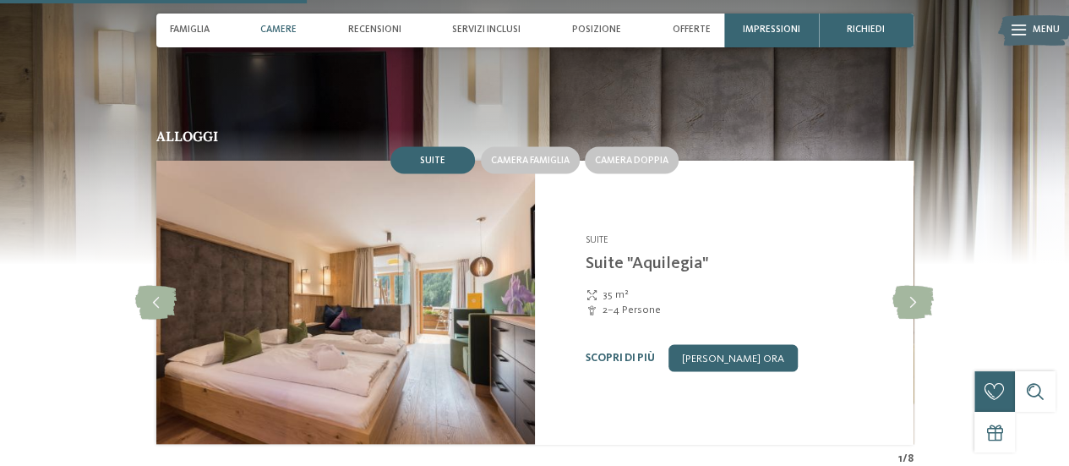
scroll to position [1463, 0]
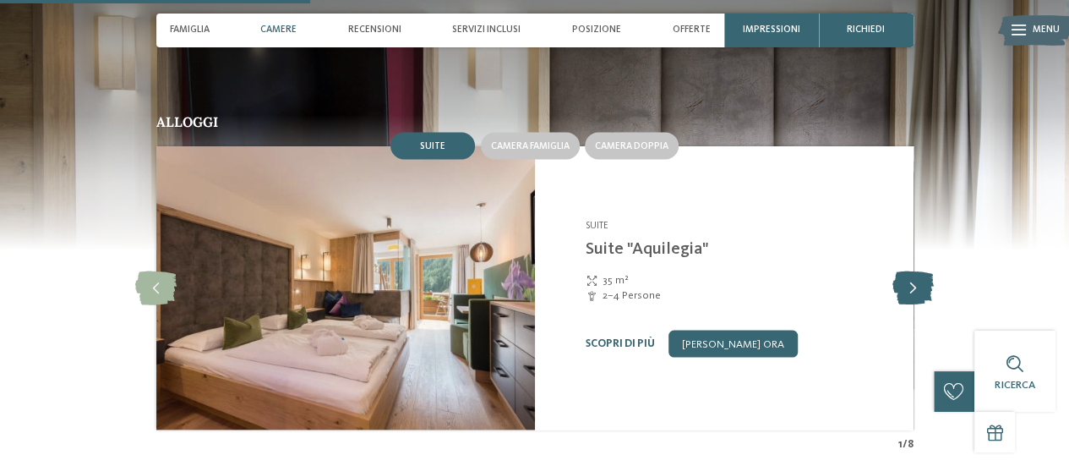
click at [907, 288] on icon at bounding box center [913, 287] width 41 height 34
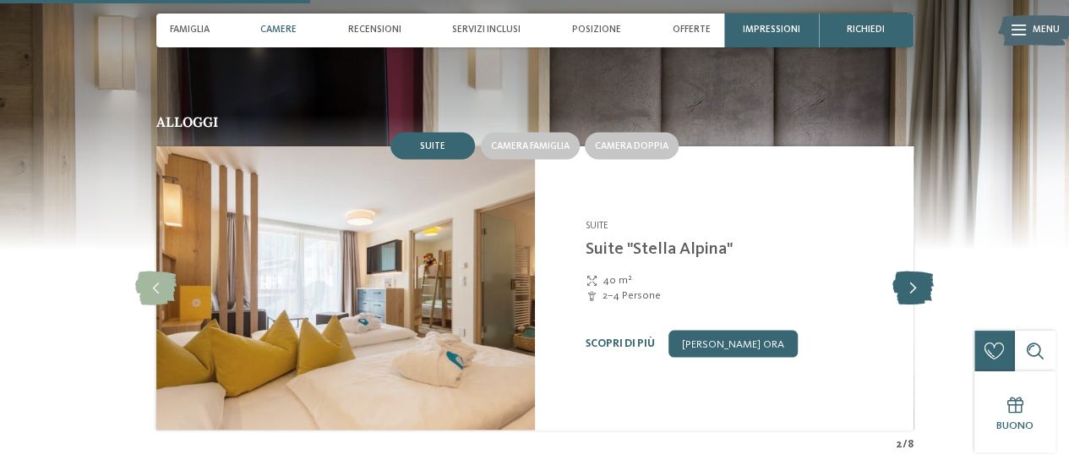
click at [908, 282] on icon at bounding box center [913, 287] width 41 height 34
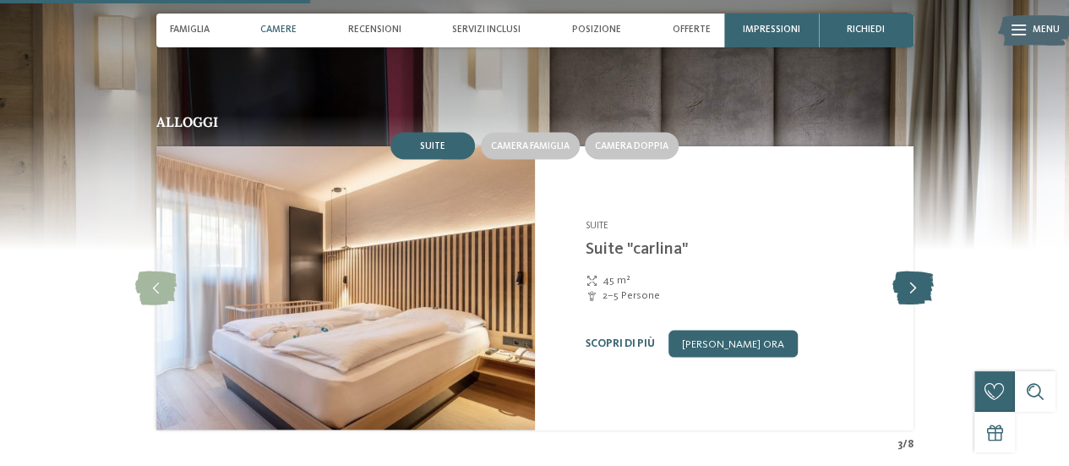
click at [908, 282] on icon at bounding box center [913, 287] width 41 height 34
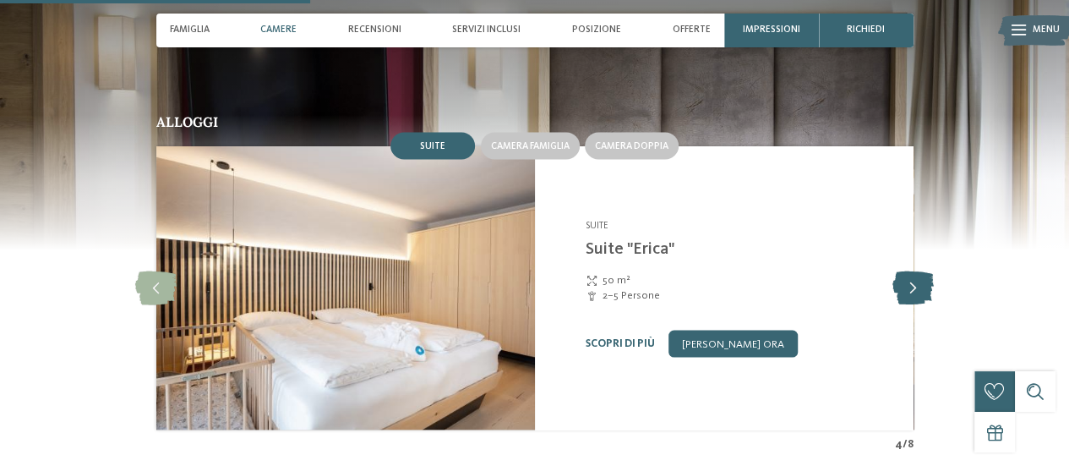
click at [908, 282] on icon at bounding box center [913, 287] width 41 height 34
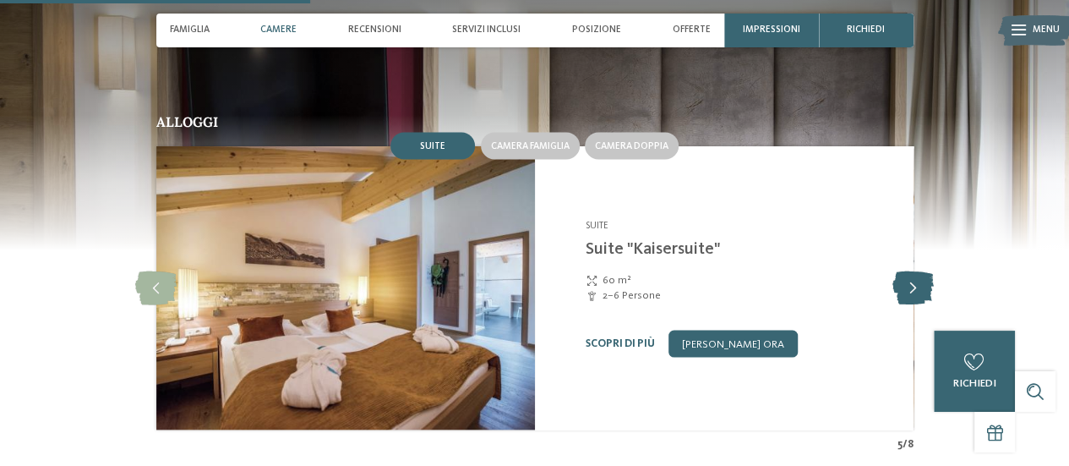
click at [908, 282] on icon at bounding box center [913, 287] width 41 height 34
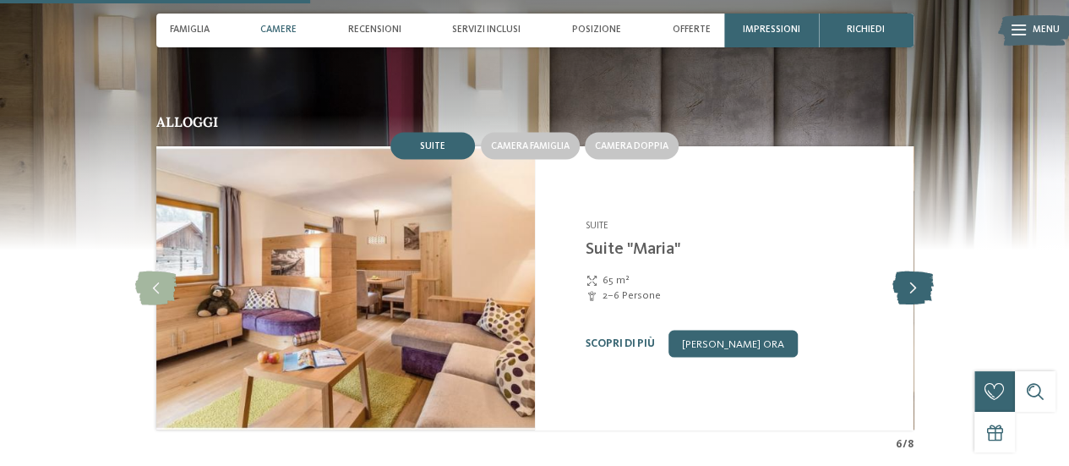
click at [908, 282] on icon at bounding box center [913, 287] width 41 height 34
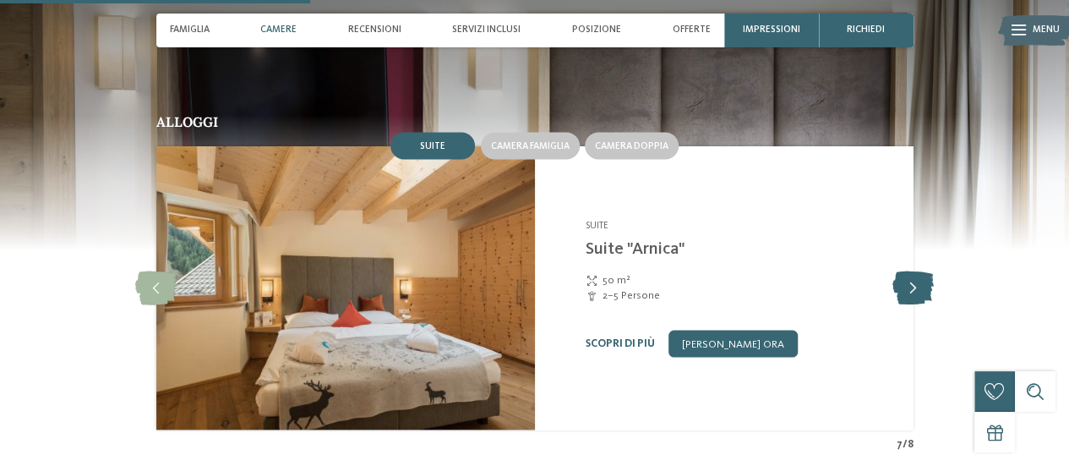
click at [908, 282] on icon at bounding box center [913, 287] width 41 height 34
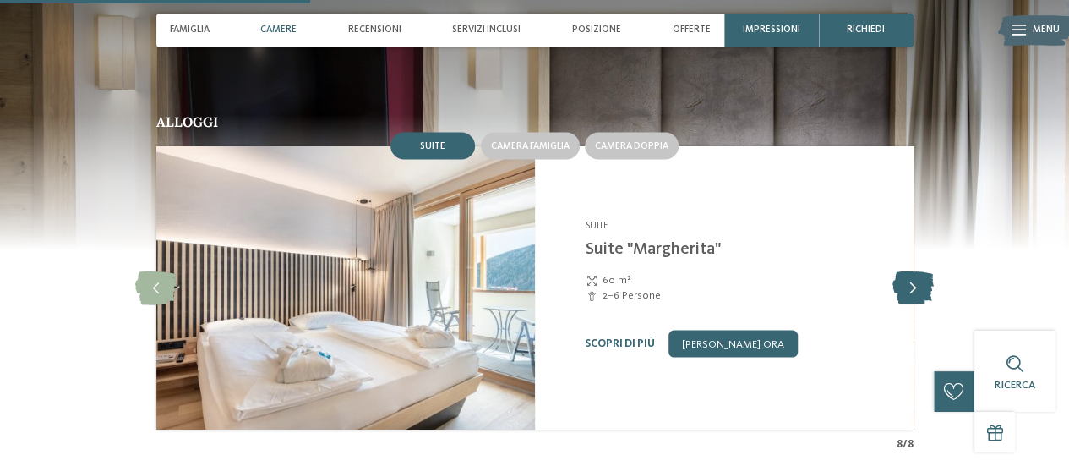
click at [908, 282] on icon at bounding box center [913, 287] width 41 height 34
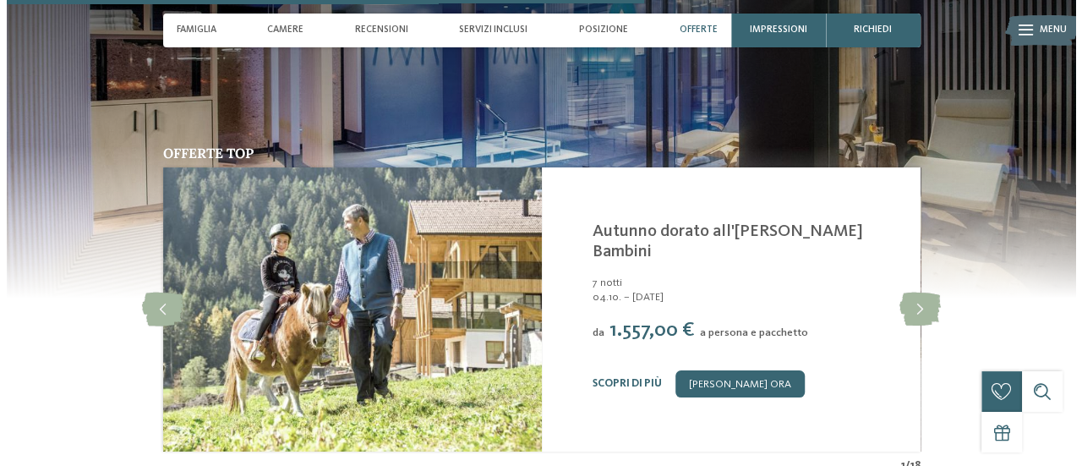
scroll to position [3041, 0]
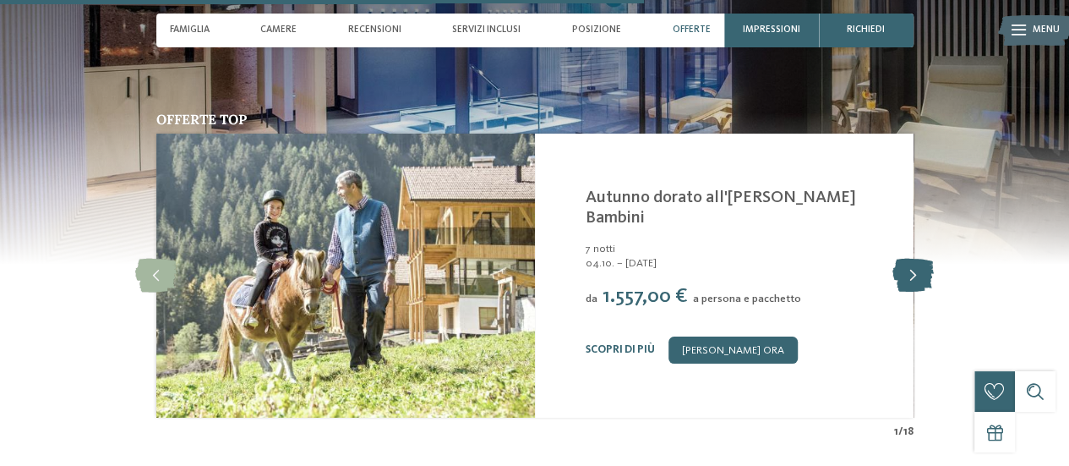
click at [911, 259] on icon at bounding box center [913, 276] width 41 height 34
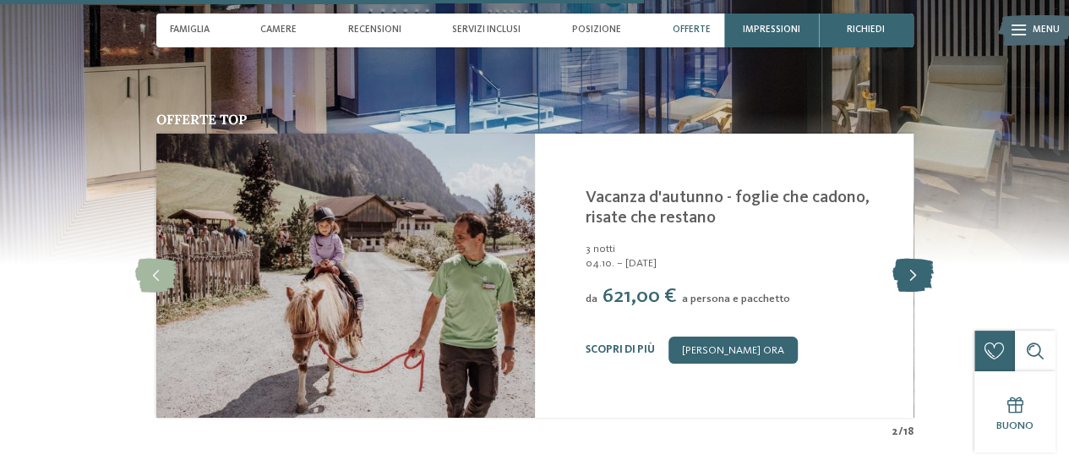
click at [911, 259] on icon at bounding box center [913, 276] width 41 height 34
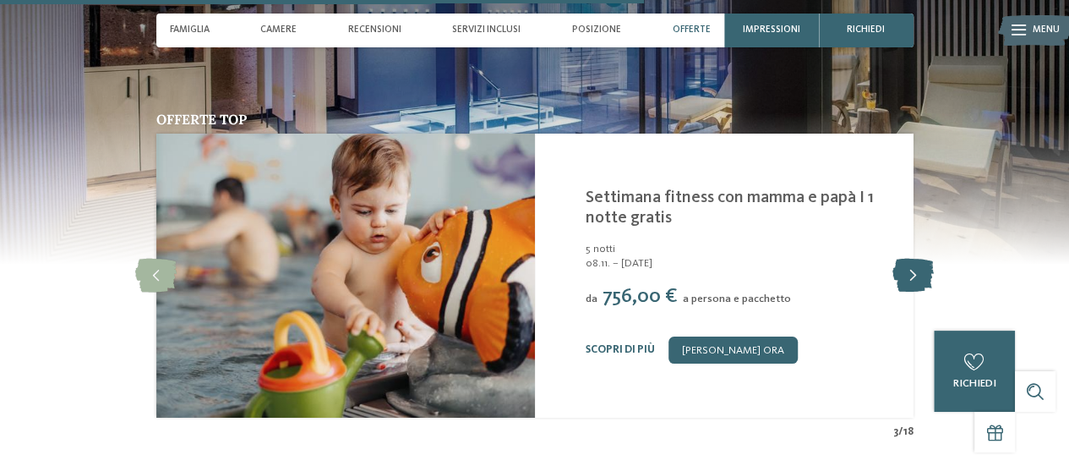
click at [911, 259] on icon at bounding box center [913, 276] width 41 height 34
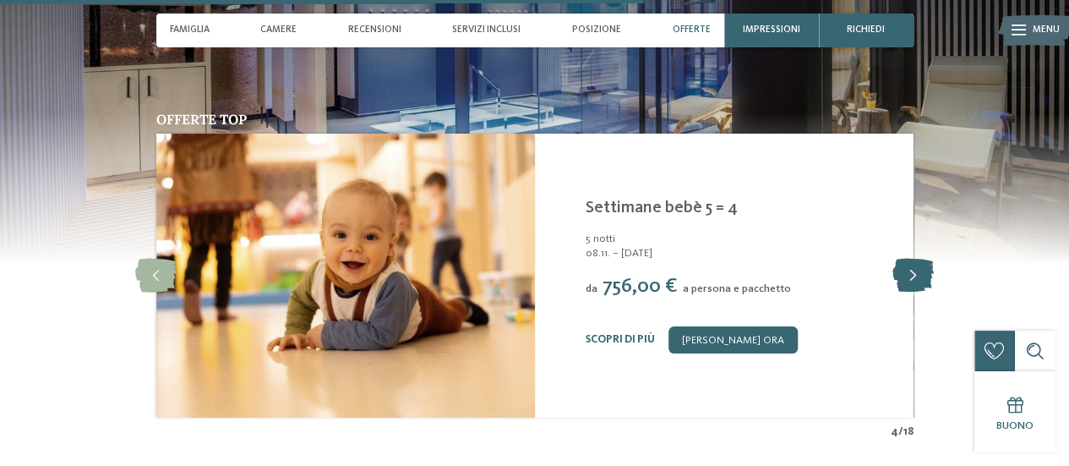
click at [911, 259] on icon at bounding box center [913, 276] width 41 height 34
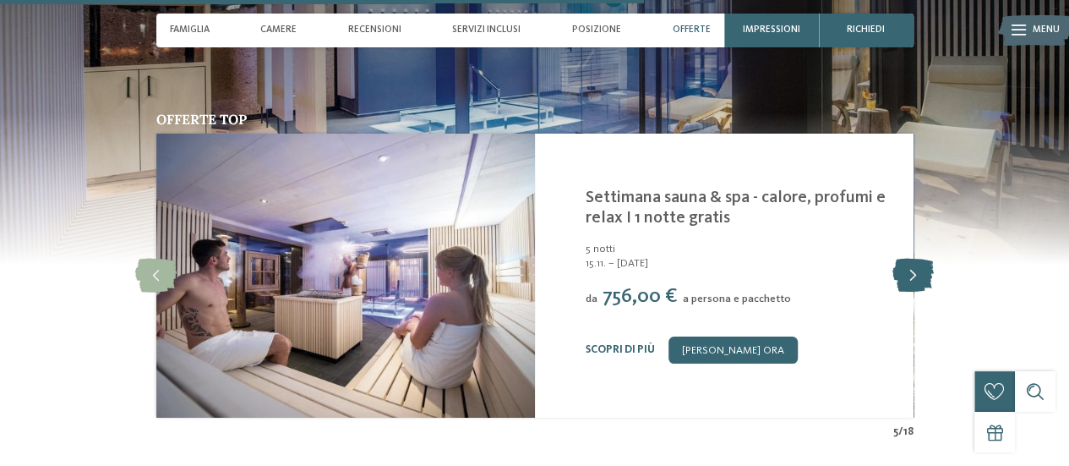
click at [911, 259] on icon at bounding box center [913, 276] width 41 height 34
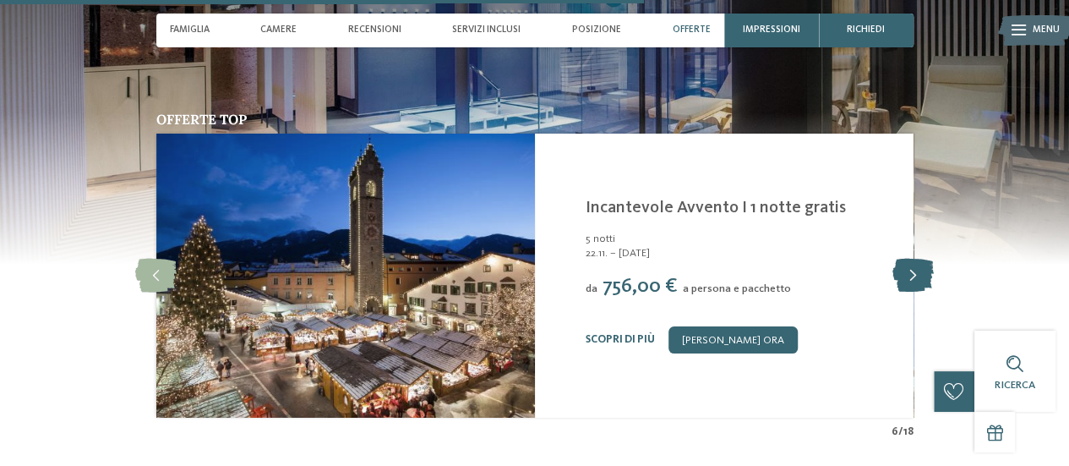
click at [911, 259] on icon at bounding box center [913, 276] width 41 height 34
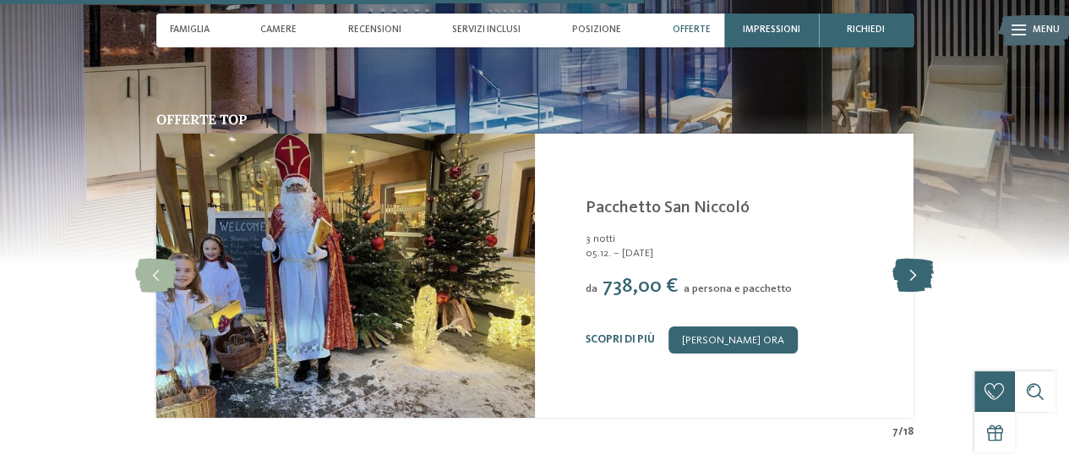
click at [911, 259] on icon at bounding box center [913, 276] width 41 height 34
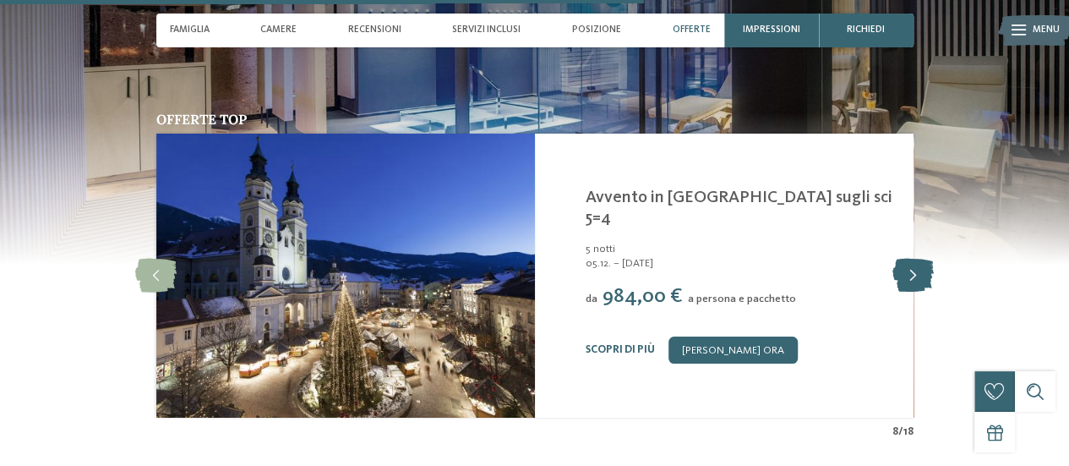
click at [911, 259] on icon at bounding box center [913, 276] width 41 height 34
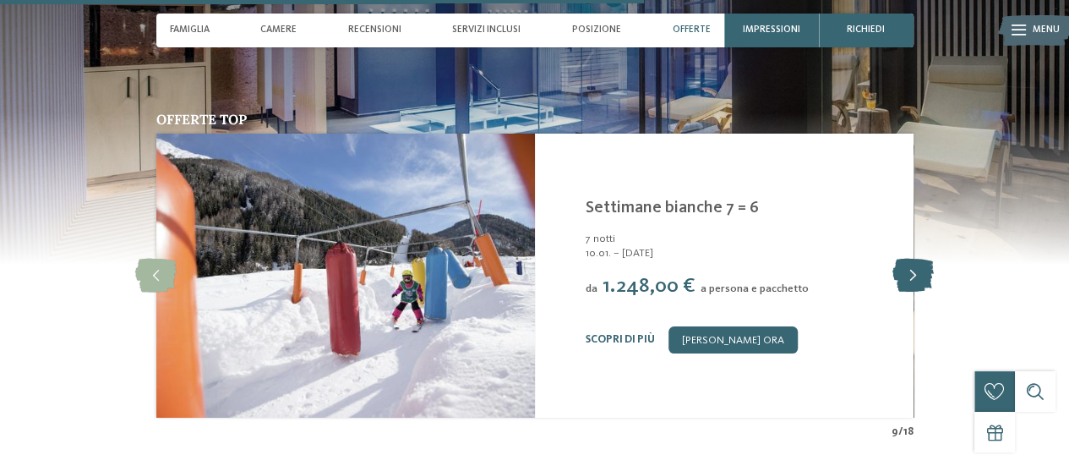
click at [911, 259] on icon at bounding box center [913, 276] width 41 height 34
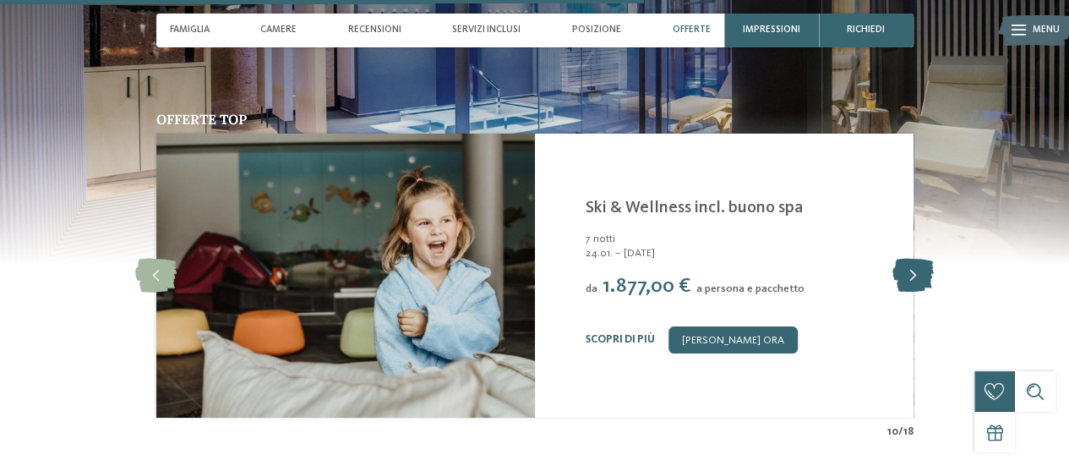
click at [911, 259] on icon at bounding box center [913, 276] width 41 height 34
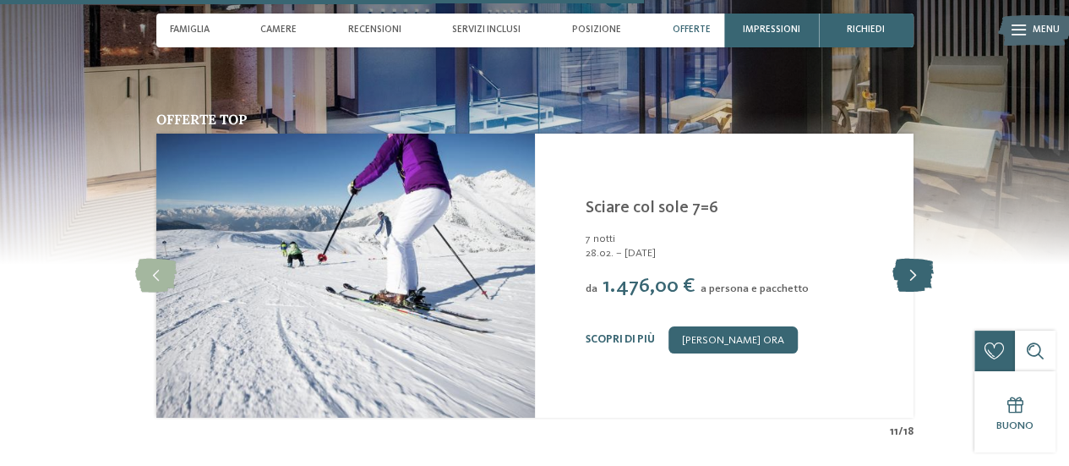
click at [911, 259] on icon at bounding box center [913, 276] width 41 height 34
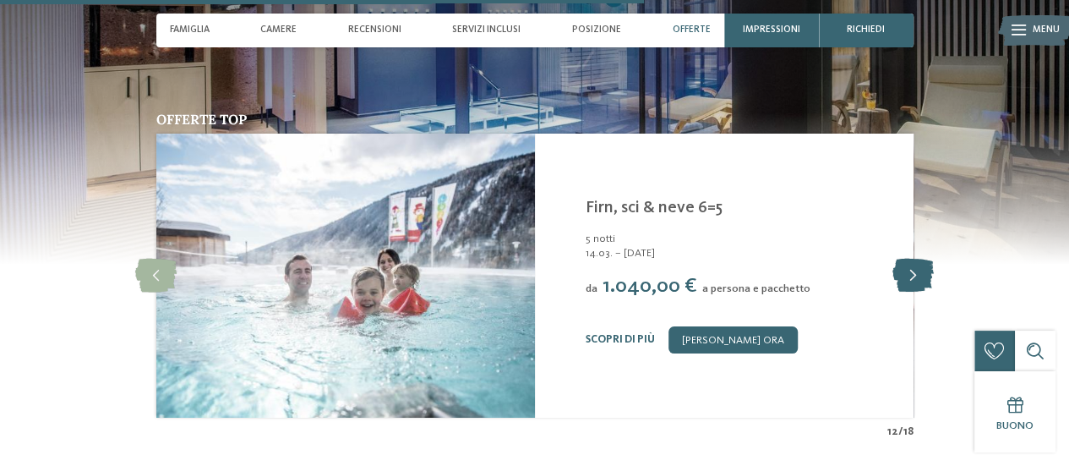
click at [911, 259] on icon at bounding box center [913, 276] width 41 height 34
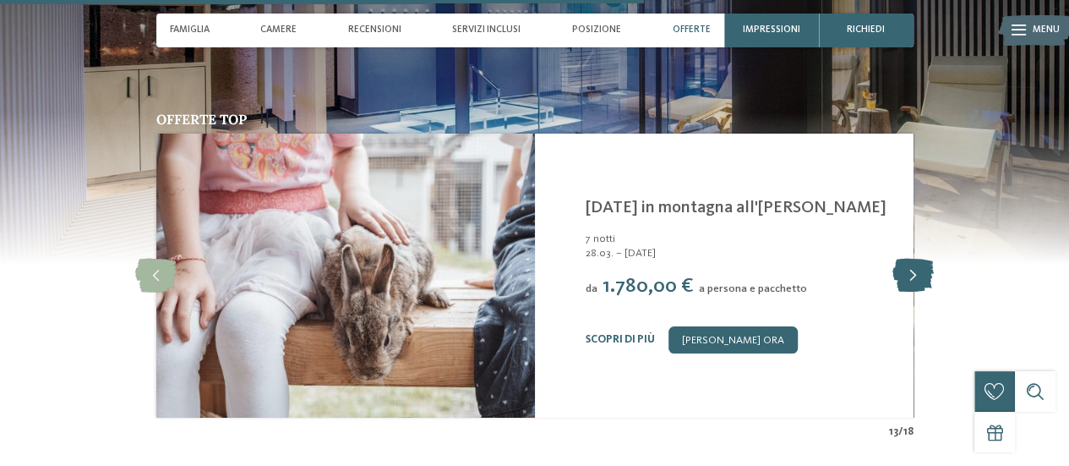
click at [911, 259] on icon at bounding box center [913, 276] width 41 height 34
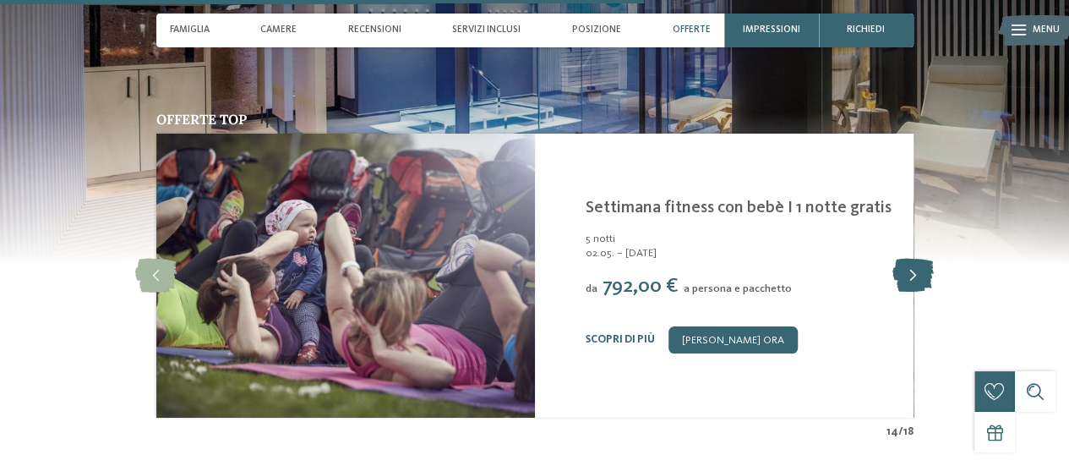
click at [911, 259] on icon at bounding box center [913, 276] width 41 height 34
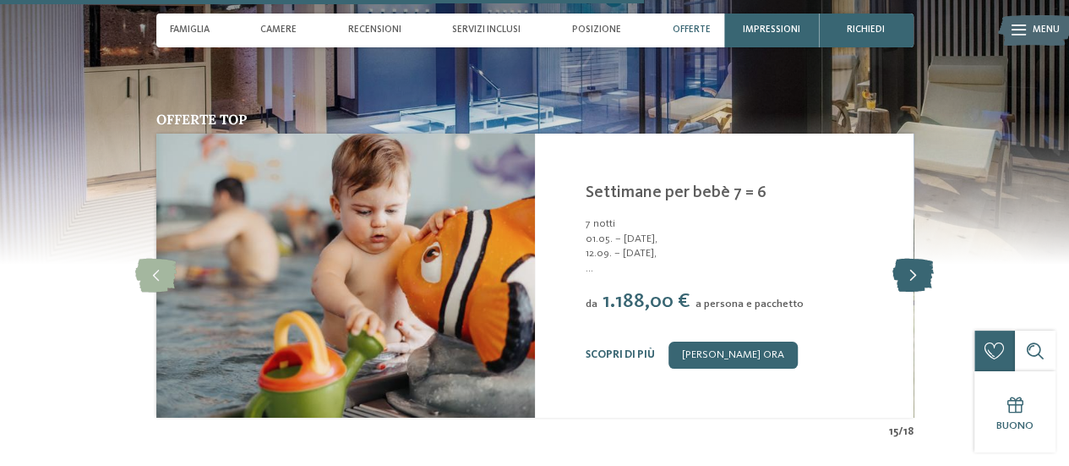
click at [911, 259] on icon at bounding box center [913, 276] width 41 height 34
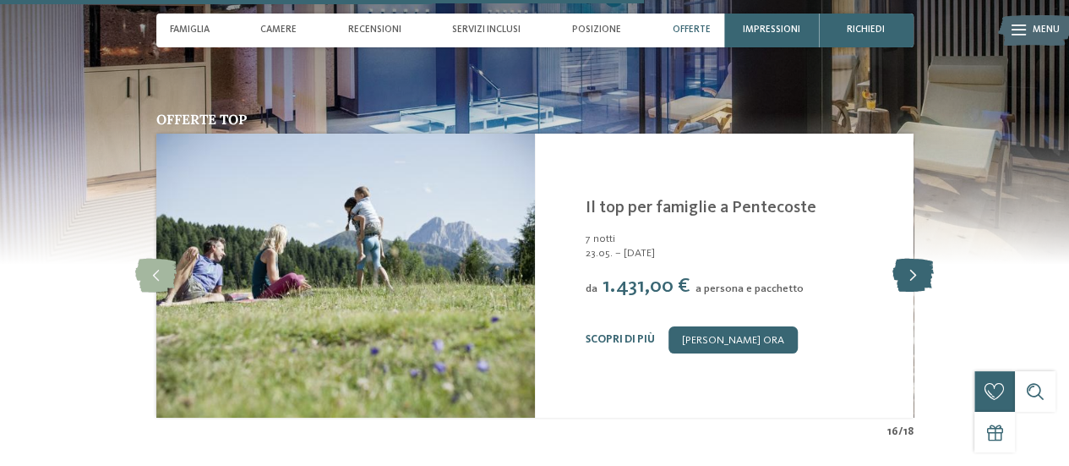
click at [911, 259] on icon at bounding box center [913, 276] width 41 height 34
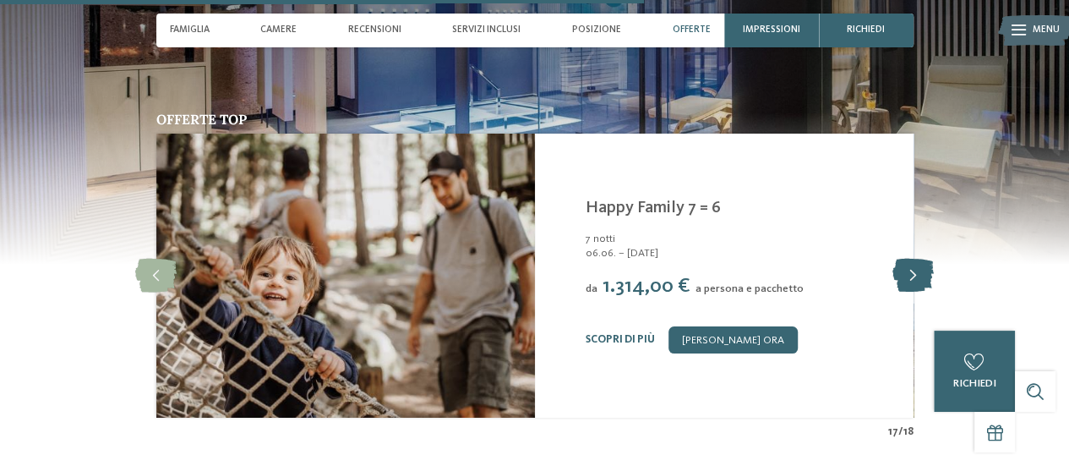
click at [911, 259] on icon at bounding box center [913, 276] width 41 height 34
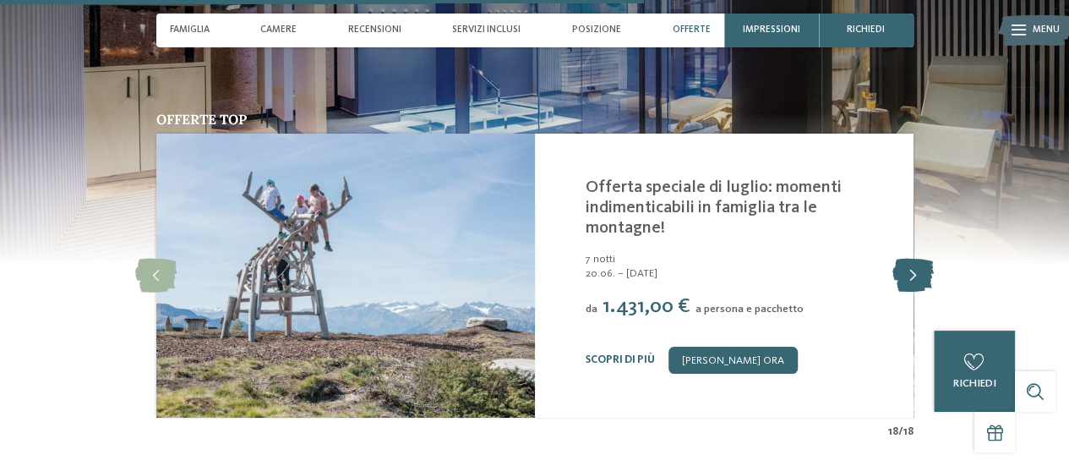
click at [911, 259] on icon at bounding box center [913, 276] width 41 height 34
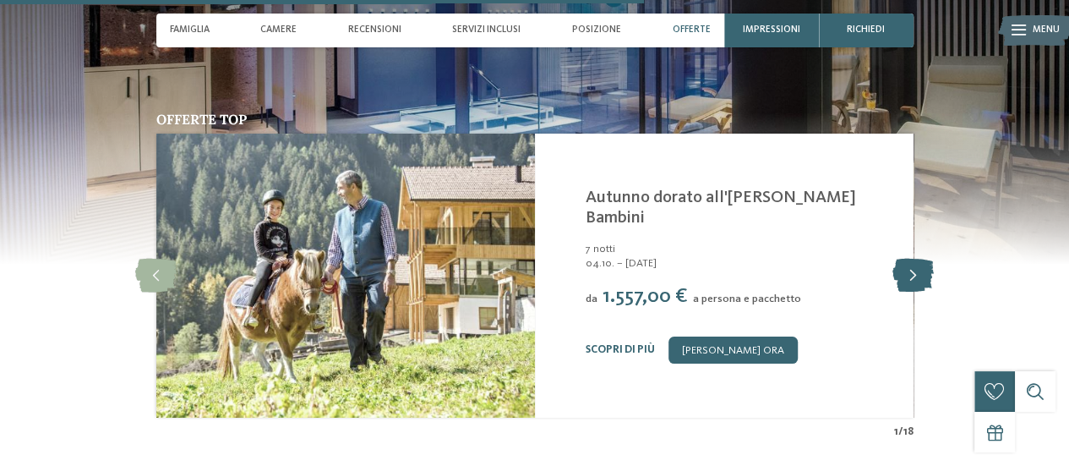
click at [911, 259] on icon at bounding box center [913, 276] width 41 height 34
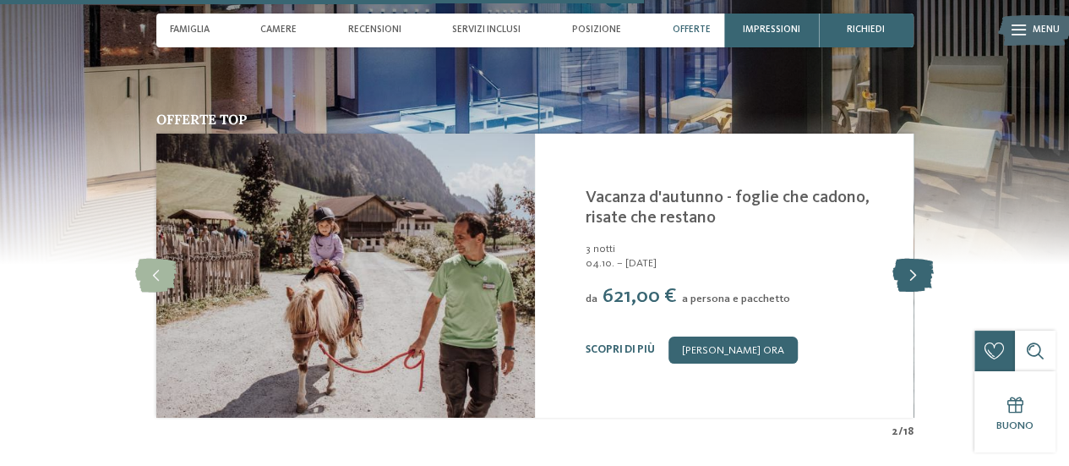
click at [911, 259] on icon at bounding box center [913, 276] width 41 height 34
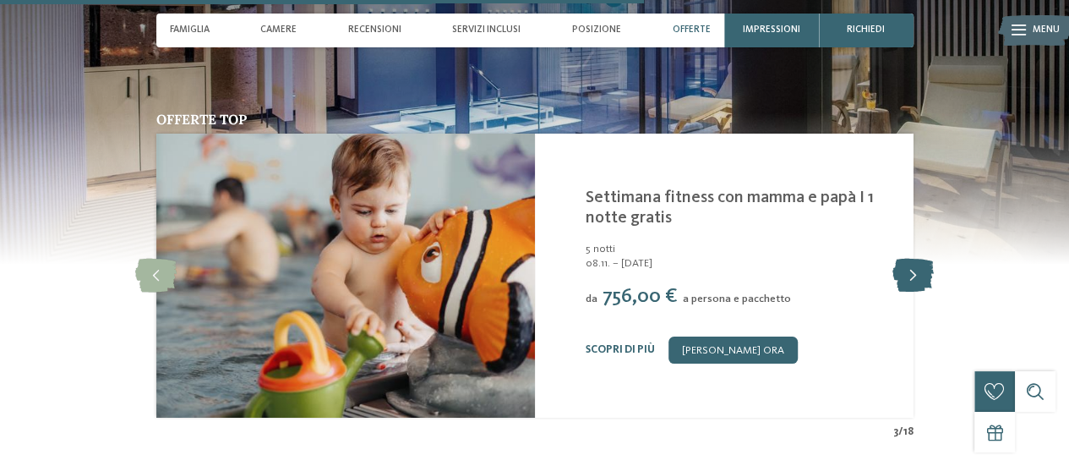
click at [911, 259] on icon at bounding box center [913, 276] width 41 height 34
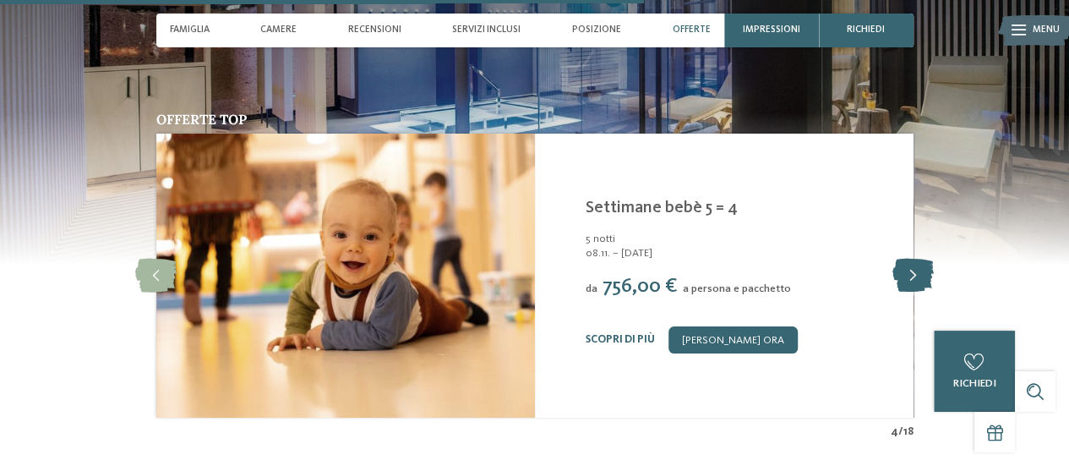
click at [911, 259] on icon at bounding box center [913, 276] width 41 height 34
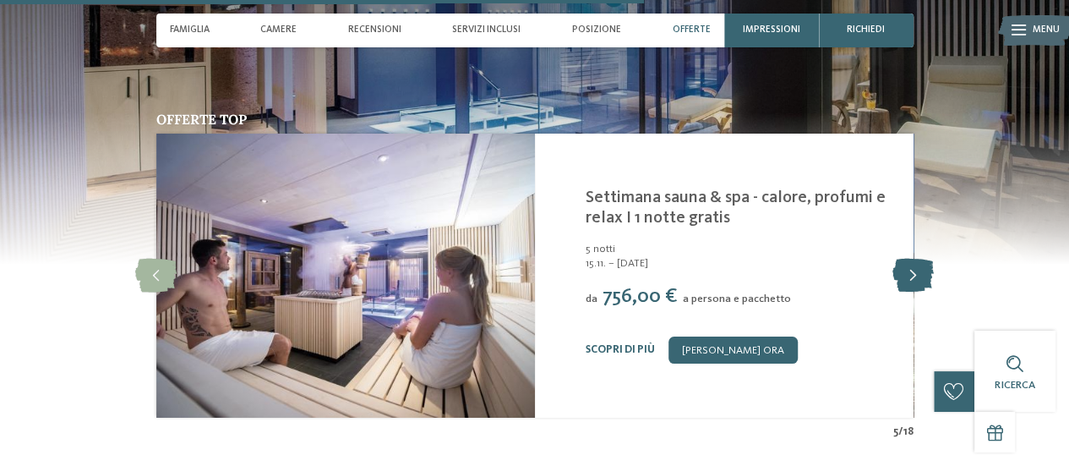
click at [911, 259] on icon at bounding box center [913, 276] width 41 height 34
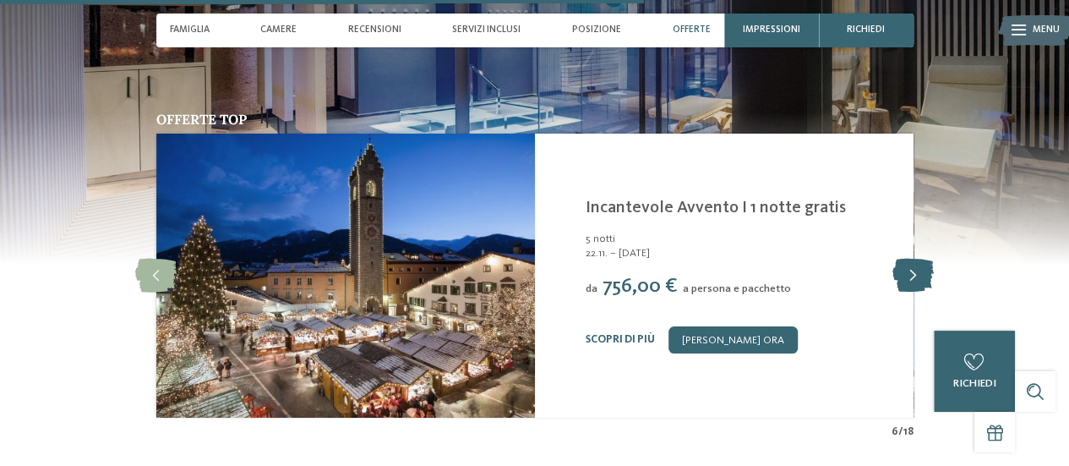
click at [911, 259] on icon at bounding box center [913, 276] width 41 height 34
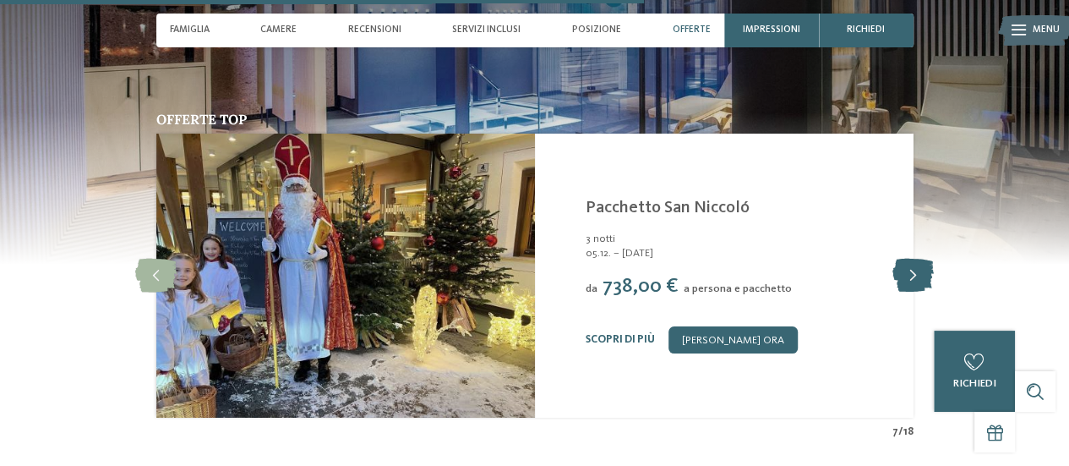
click at [911, 259] on icon at bounding box center [913, 276] width 41 height 34
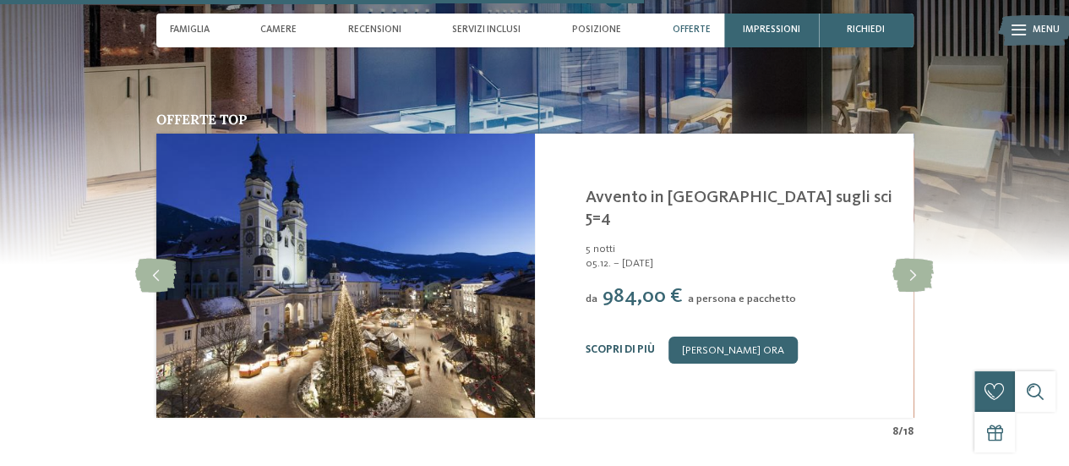
click at [628, 344] on link "Scopri di più" at bounding box center [620, 349] width 69 height 11
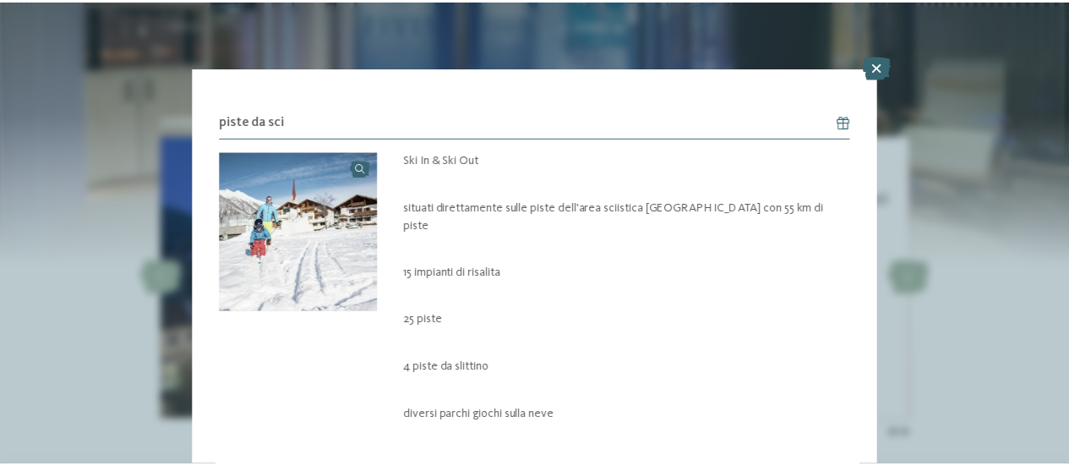
scroll to position [2197, 0]
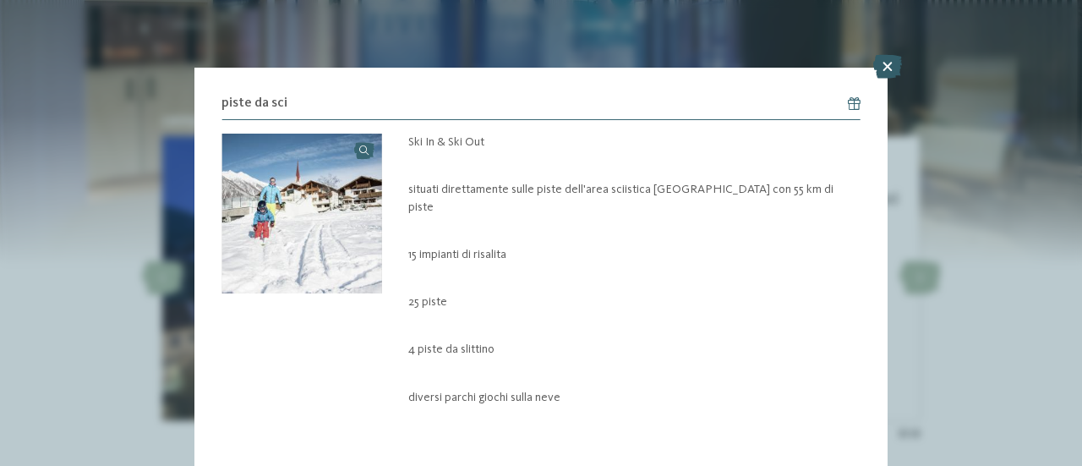
click at [891, 57] on icon at bounding box center [887, 67] width 29 height 24
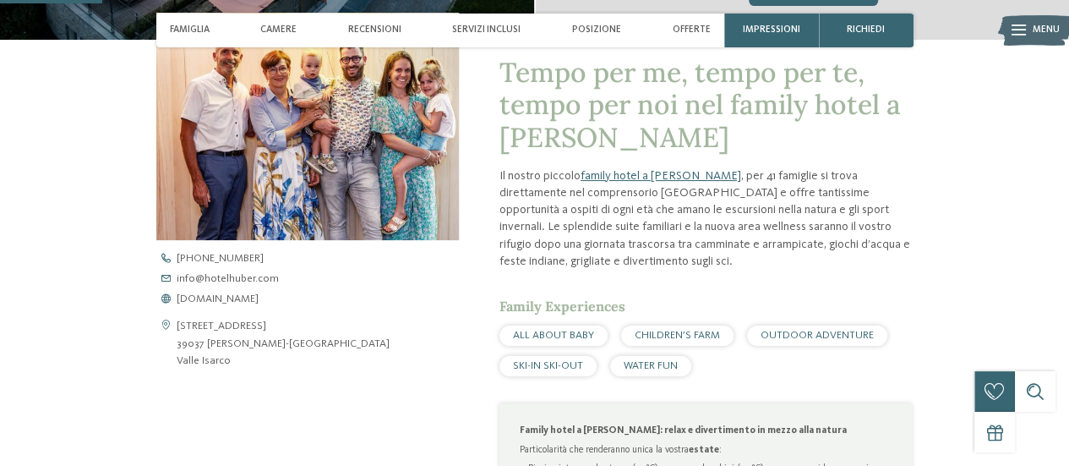
scroll to position [481, 0]
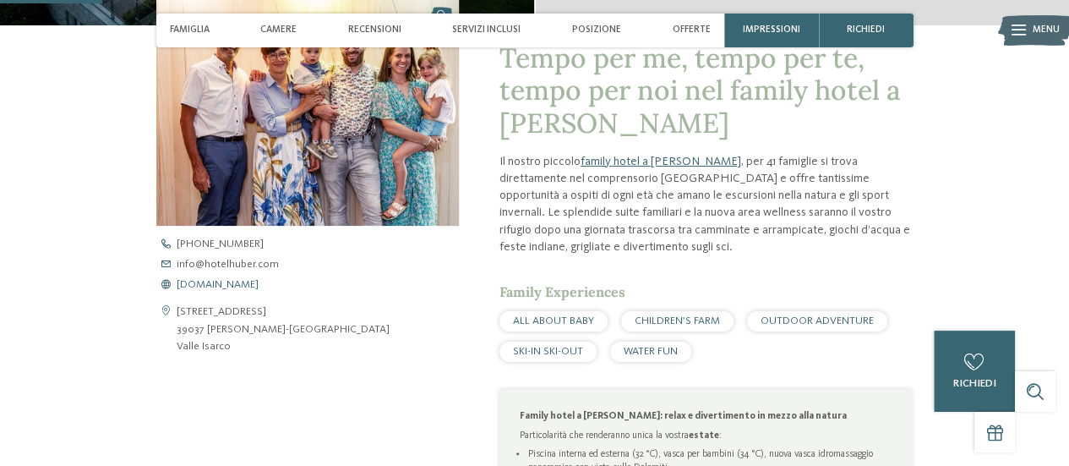
click at [237, 280] on span "[DOMAIN_NAME]" at bounding box center [218, 285] width 82 height 11
